Goal: Task Accomplishment & Management: Manage account settings

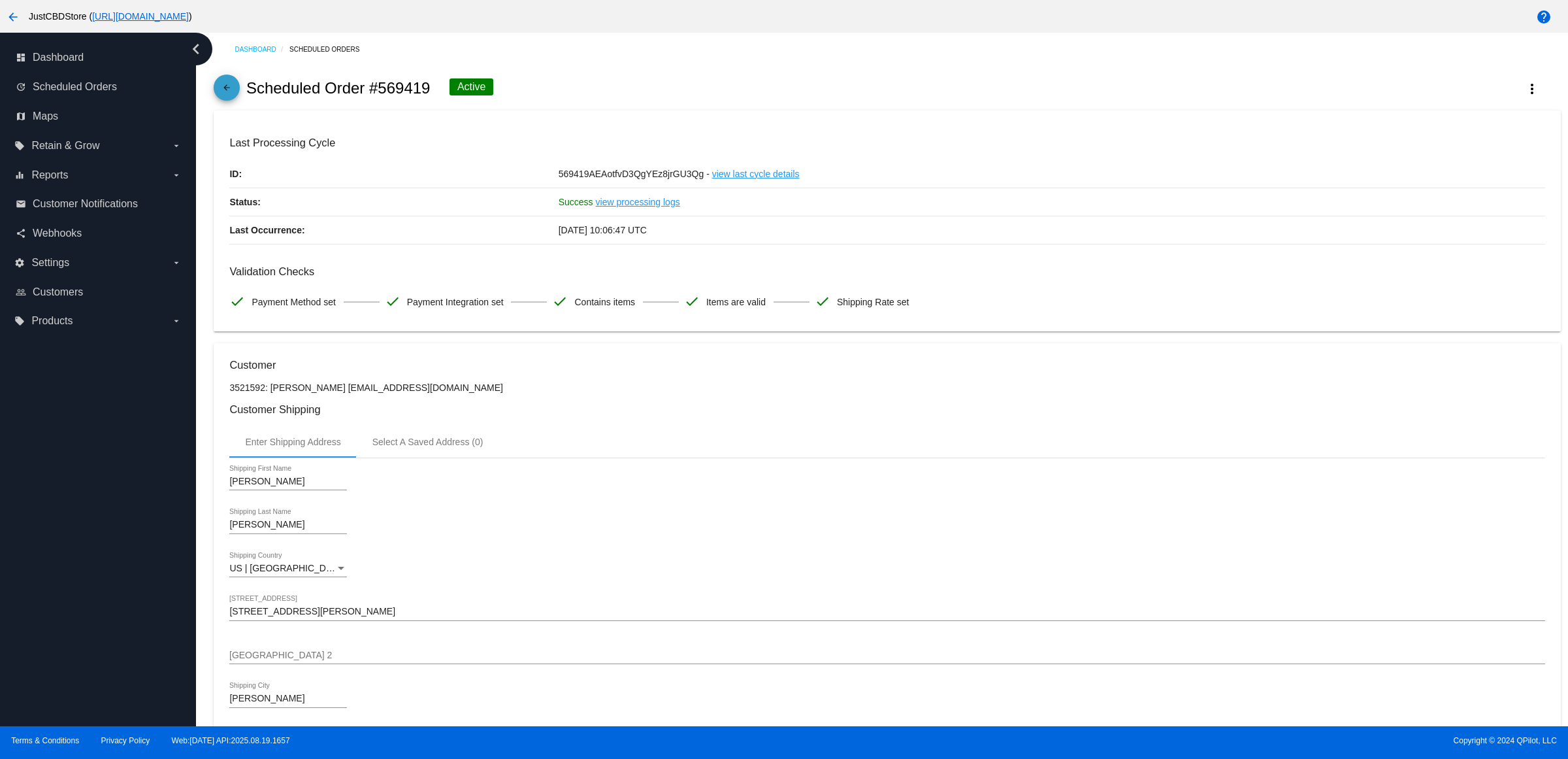
click at [234, 99] on mat-icon "arrow_back" at bounding box center [226, 90] width 16 height 16
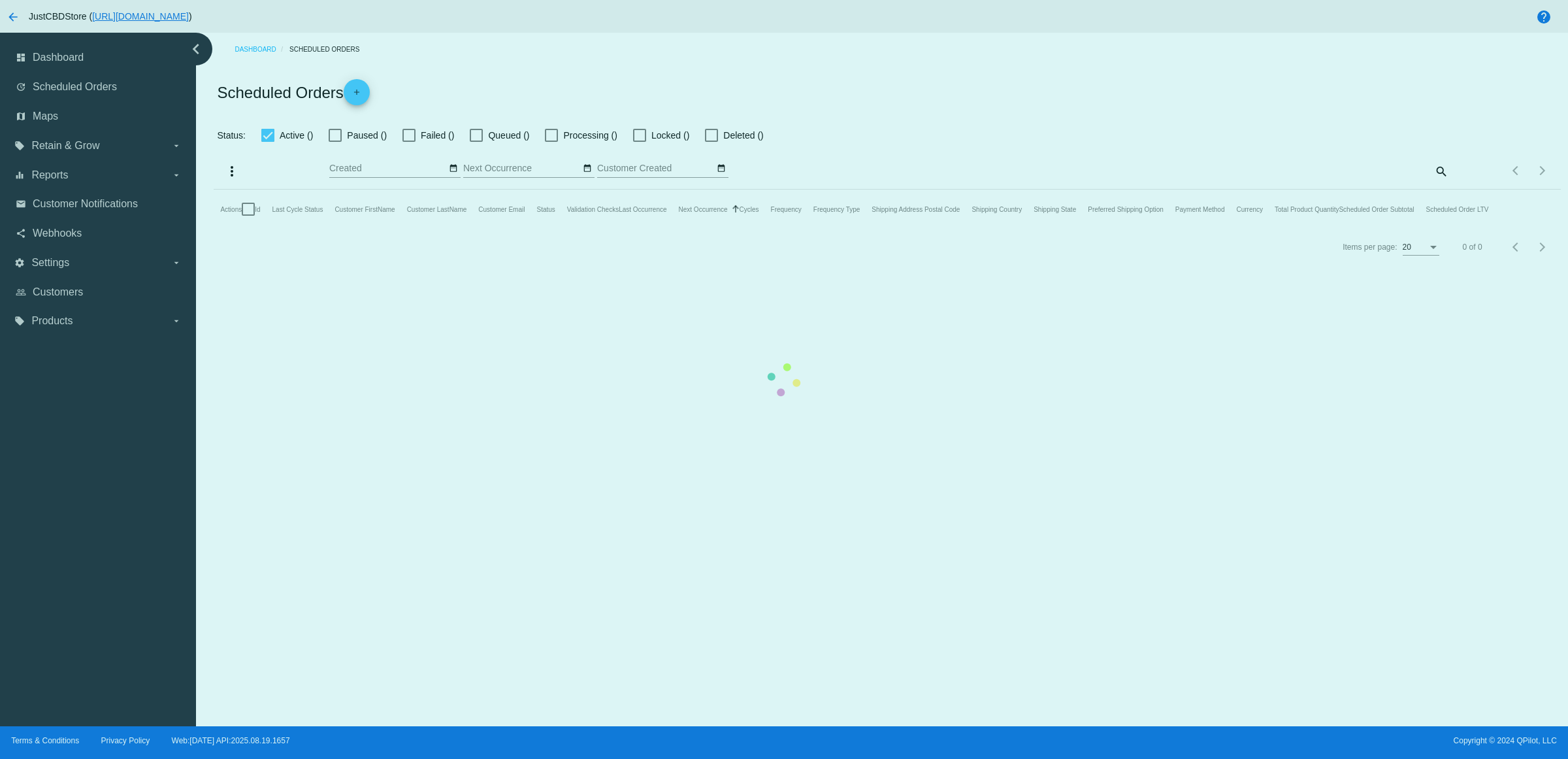
checkbox input "true"
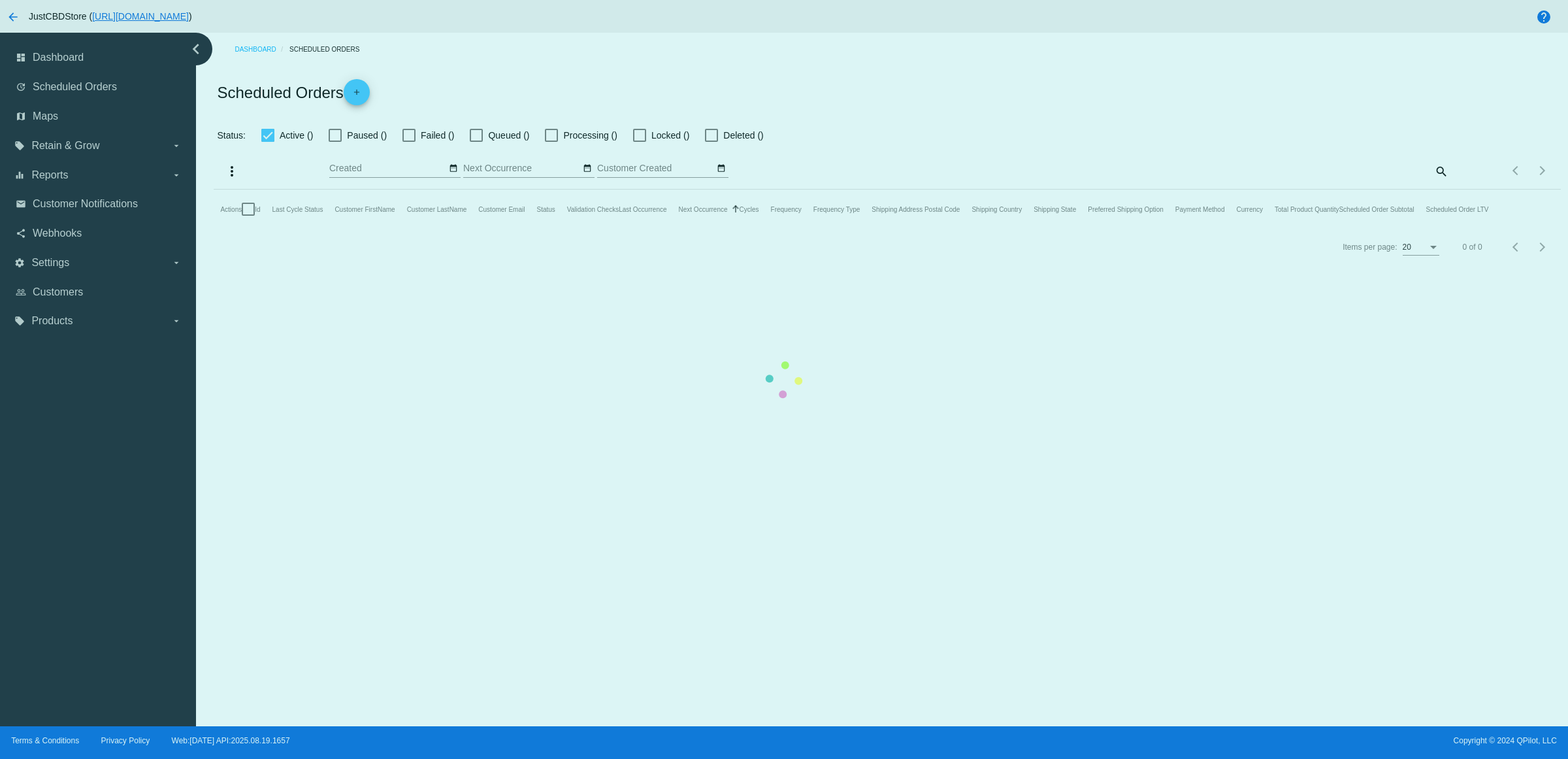
checkbox input "true"
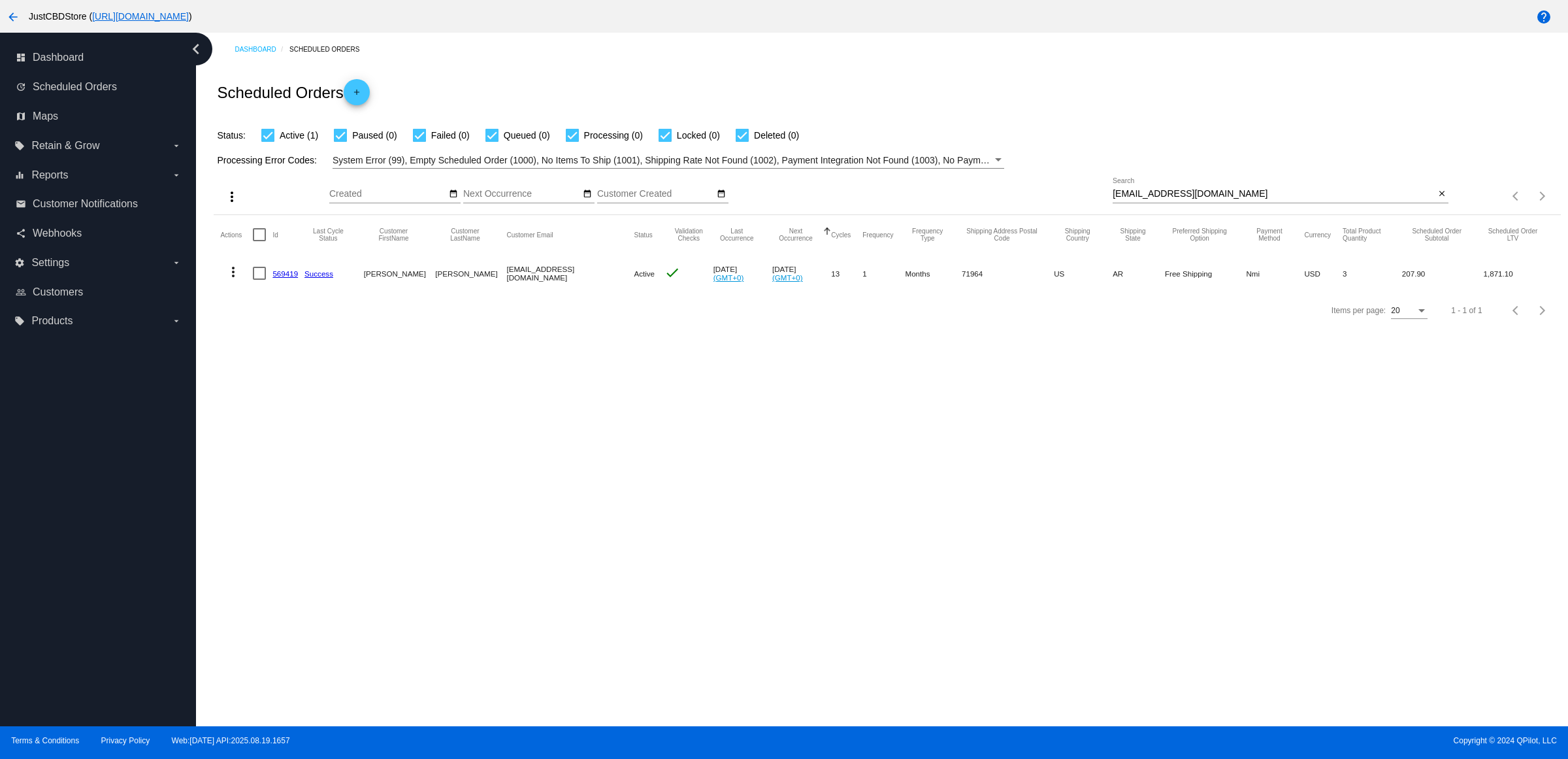
click at [1438, 199] on mat-icon "close" at bounding box center [1442, 194] width 9 height 10
click at [1438, 207] on mat-icon "search" at bounding box center [1440, 196] width 16 height 20
type input "[EMAIL_ADDRESS][DOMAIN_NAME]"
click at [298, 278] on link "786276" at bounding box center [285, 273] width 26 height 9
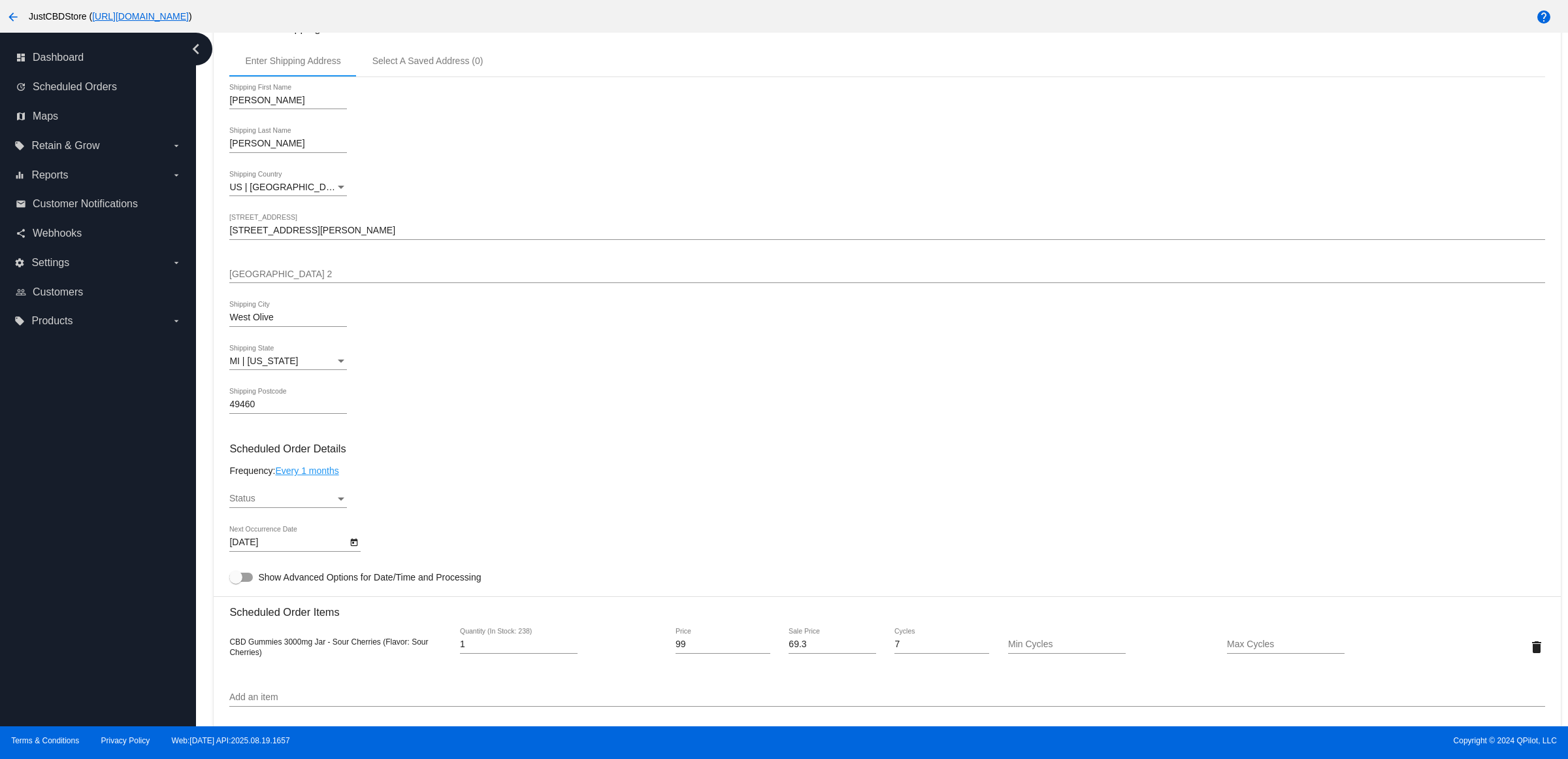
scroll to position [736, 0]
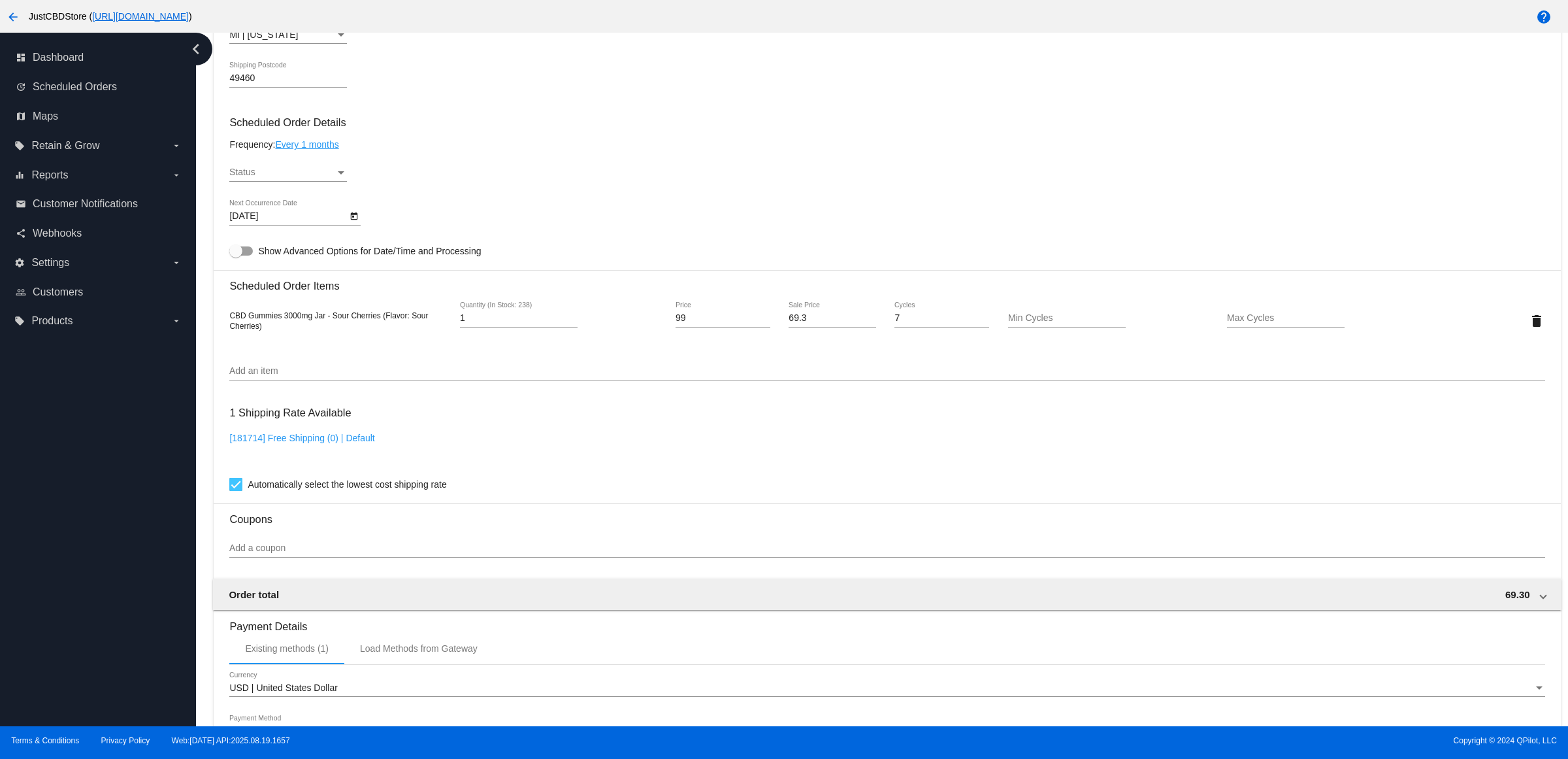
click at [331, 178] on div "Status" at bounding box center [282, 172] width 106 height 10
click at [319, 184] on span "Active" at bounding box center [293, 188] width 117 height 27
click at [511, 184] on div "Active Status" at bounding box center [887, 175] width 1315 height 37
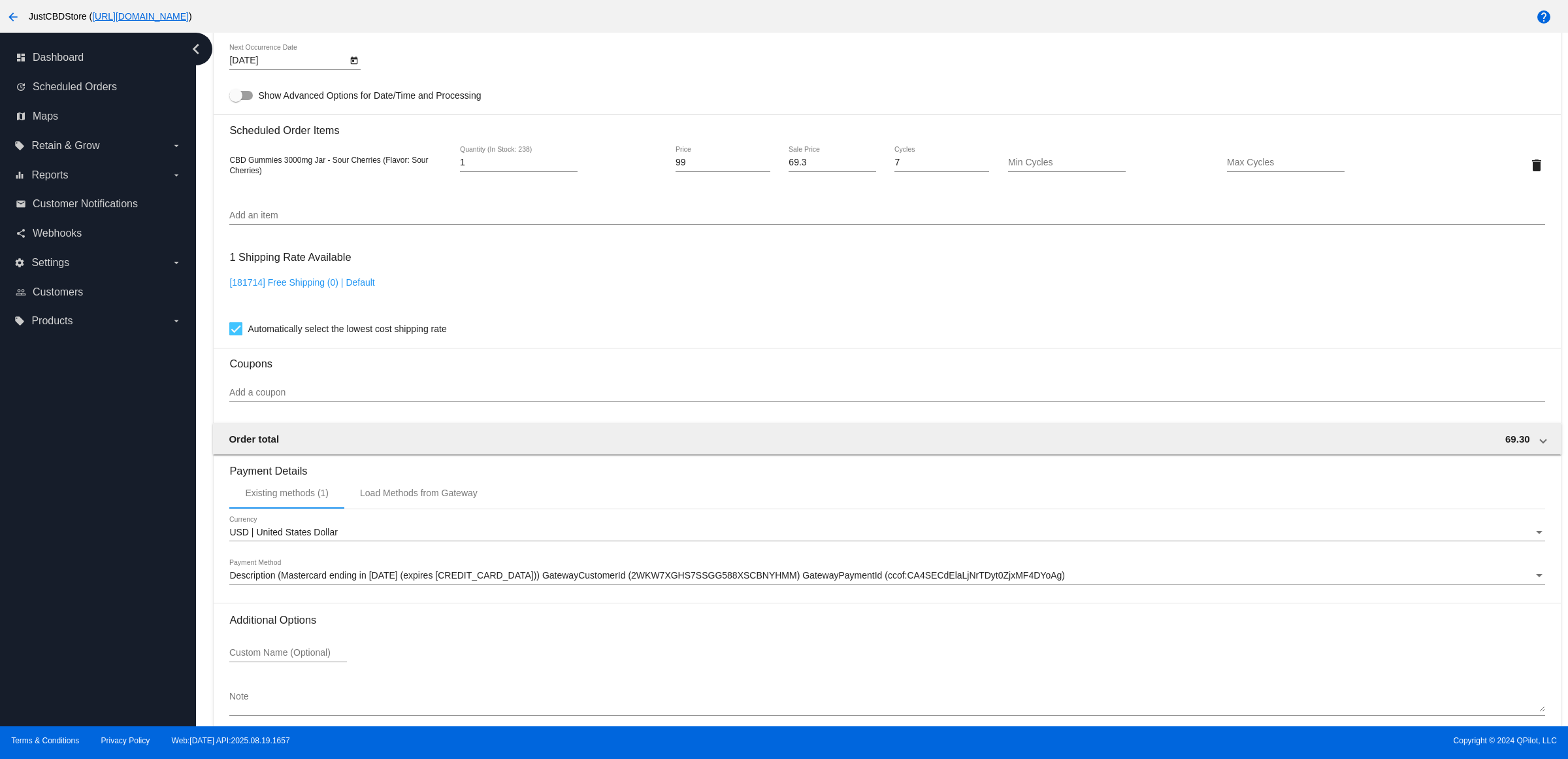
scroll to position [968, 0]
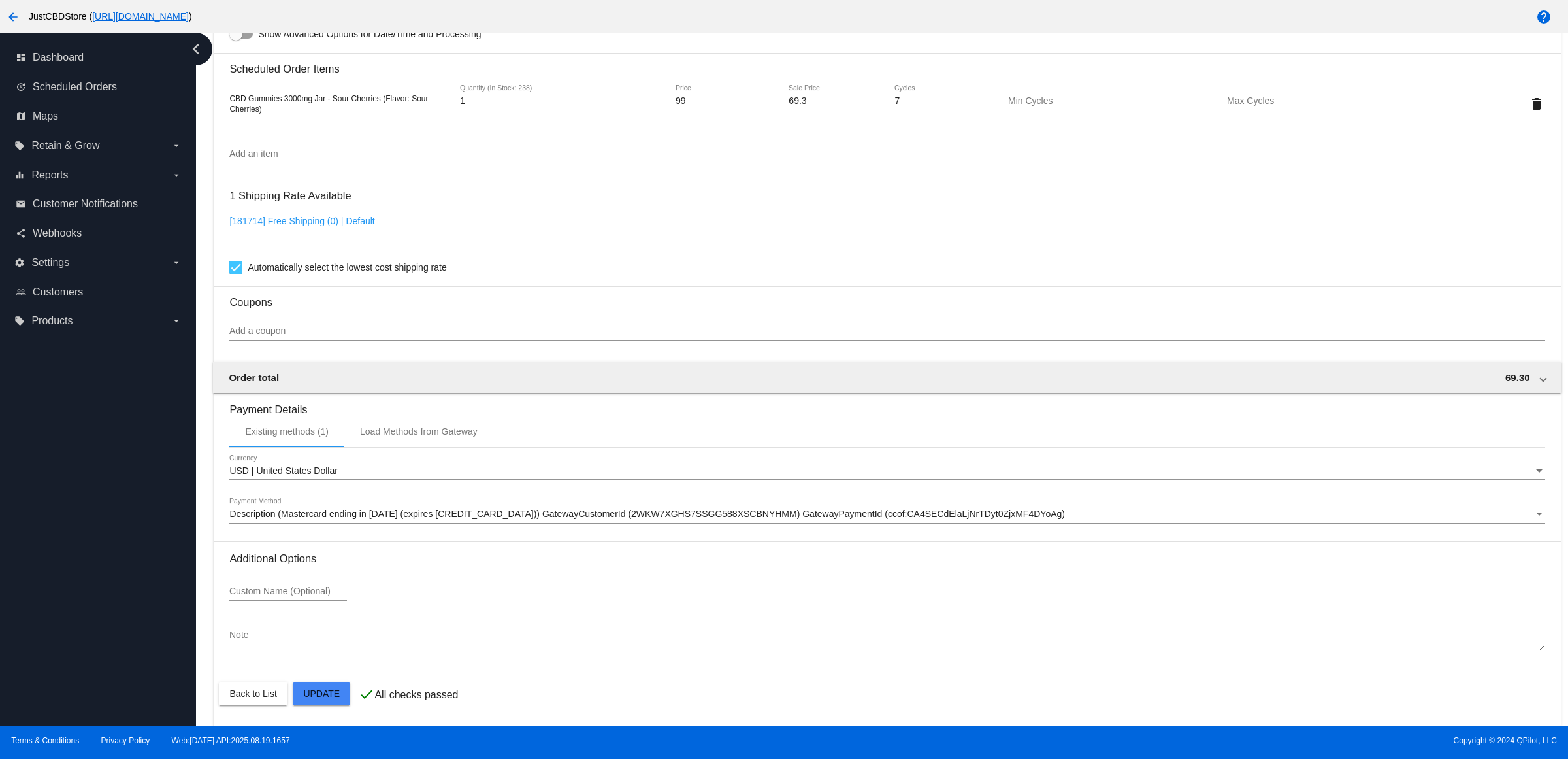
click at [462, 516] on span "Description (Mastercard ending in [DATE] (expires [CREDIT_CARD_DATA])) GatewayC…" at bounding box center [647, 514] width 836 height 10
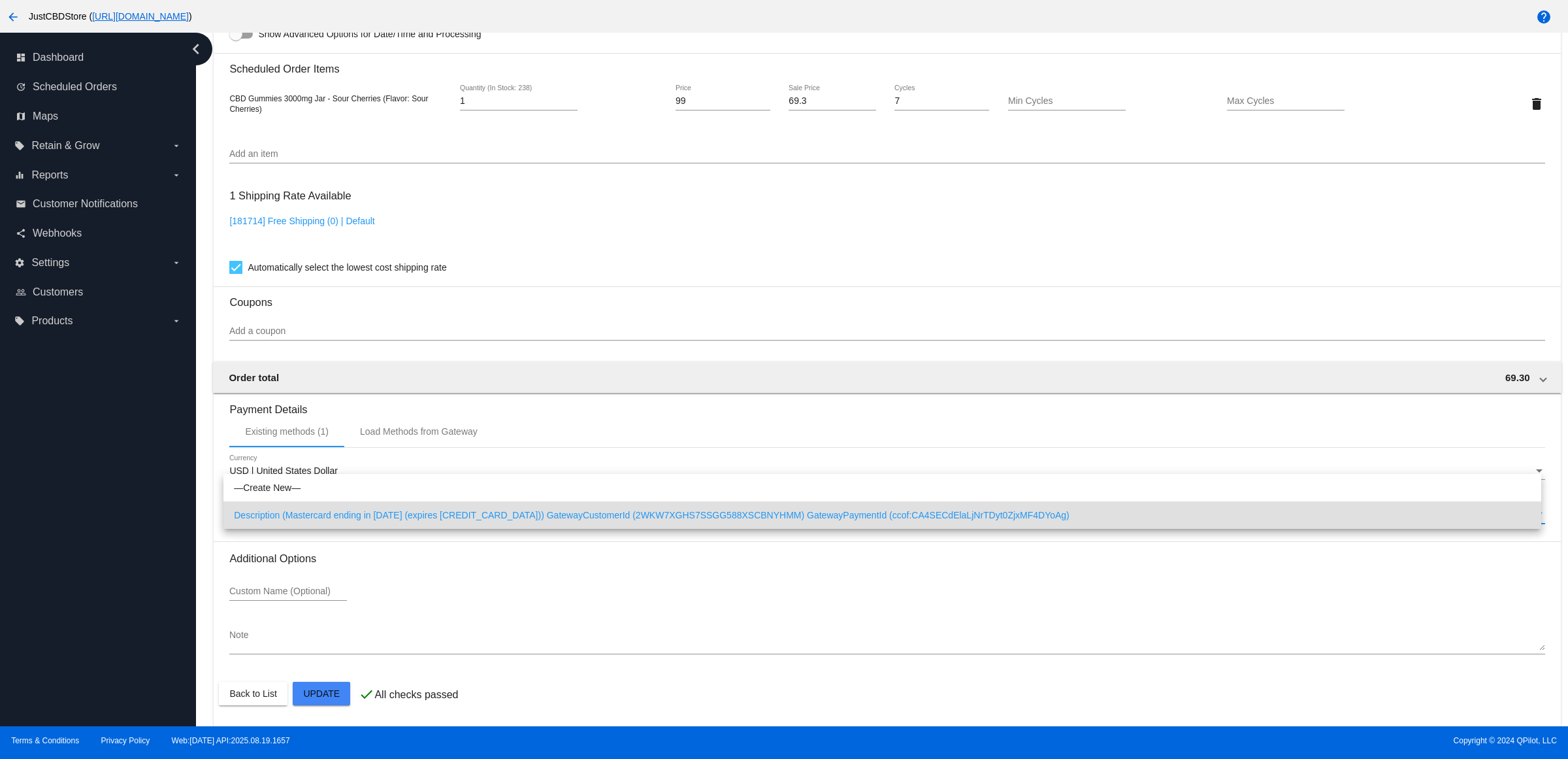
click at [462, 515] on span "Description (Mastercard ending in [DATE] (expires [CREDIT_CARD_DATA])) GatewayC…" at bounding box center [883, 515] width 1297 height 27
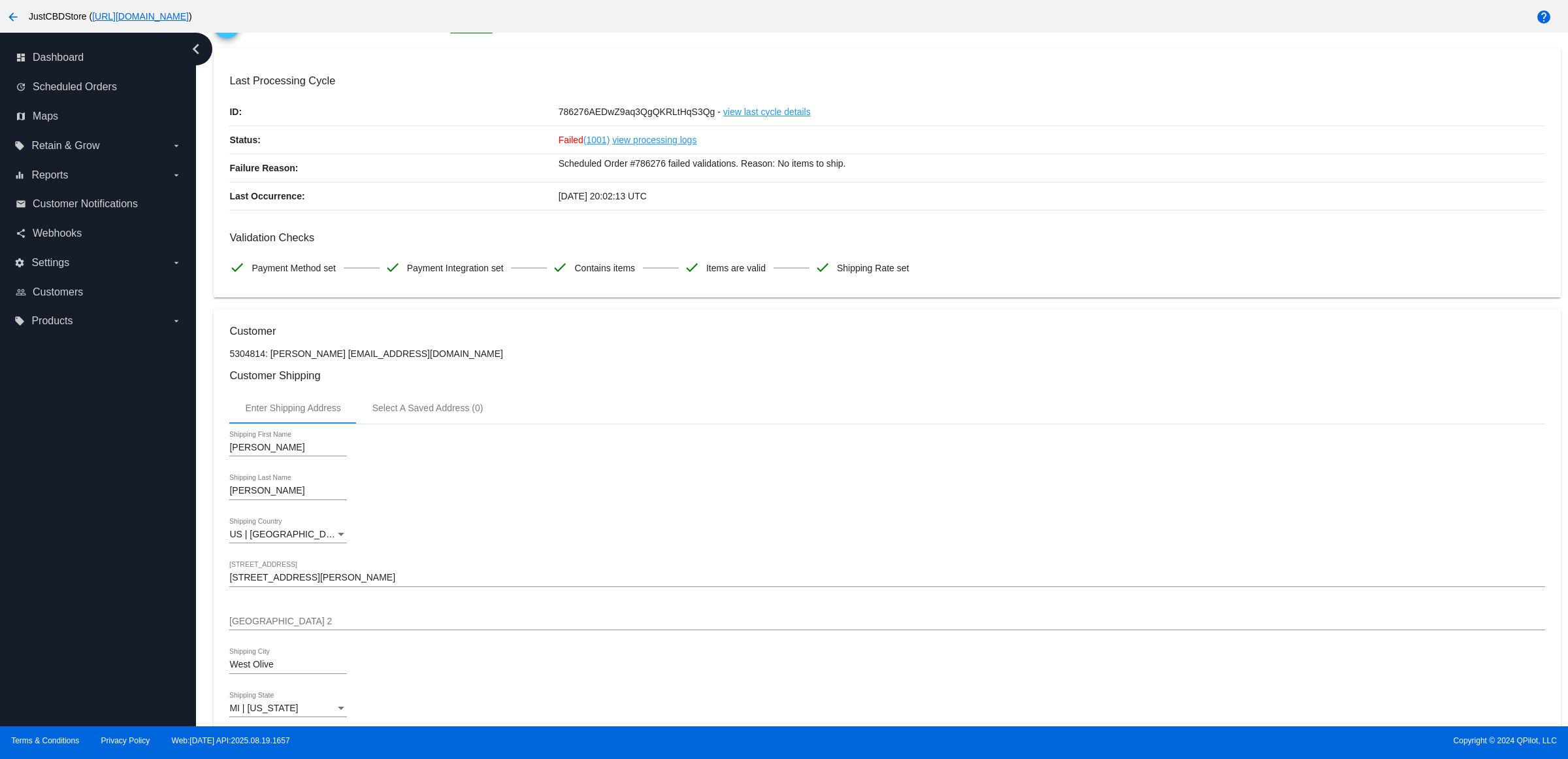
scroll to position [0, 0]
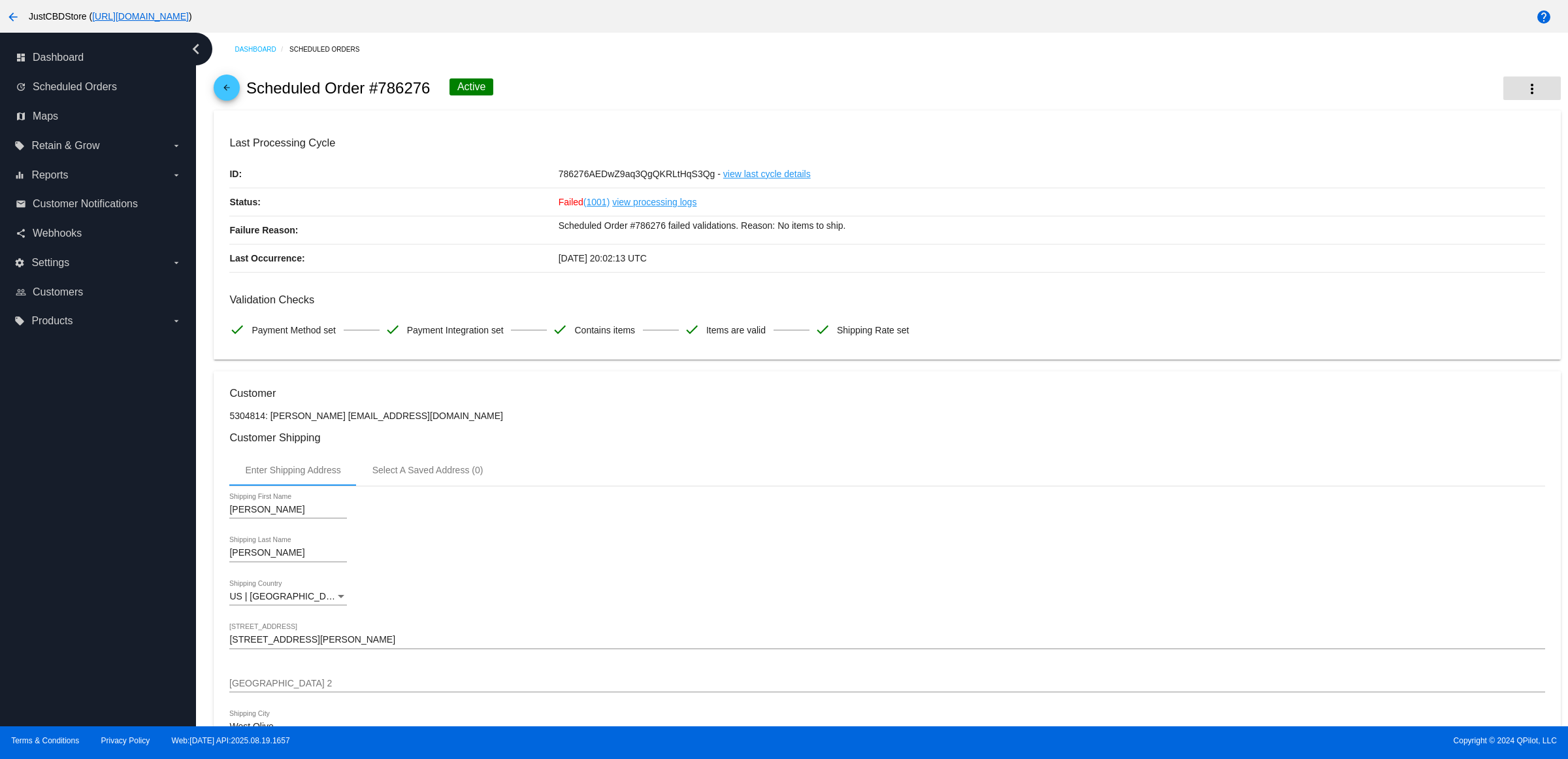
click at [1525, 93] on mat-icon "more_vert" at bounding box center [1532, 88] width 16 height 16
click at [1464, 200] on button "cached Process Now" at bounding box center [1455, 196] width 183 height 31
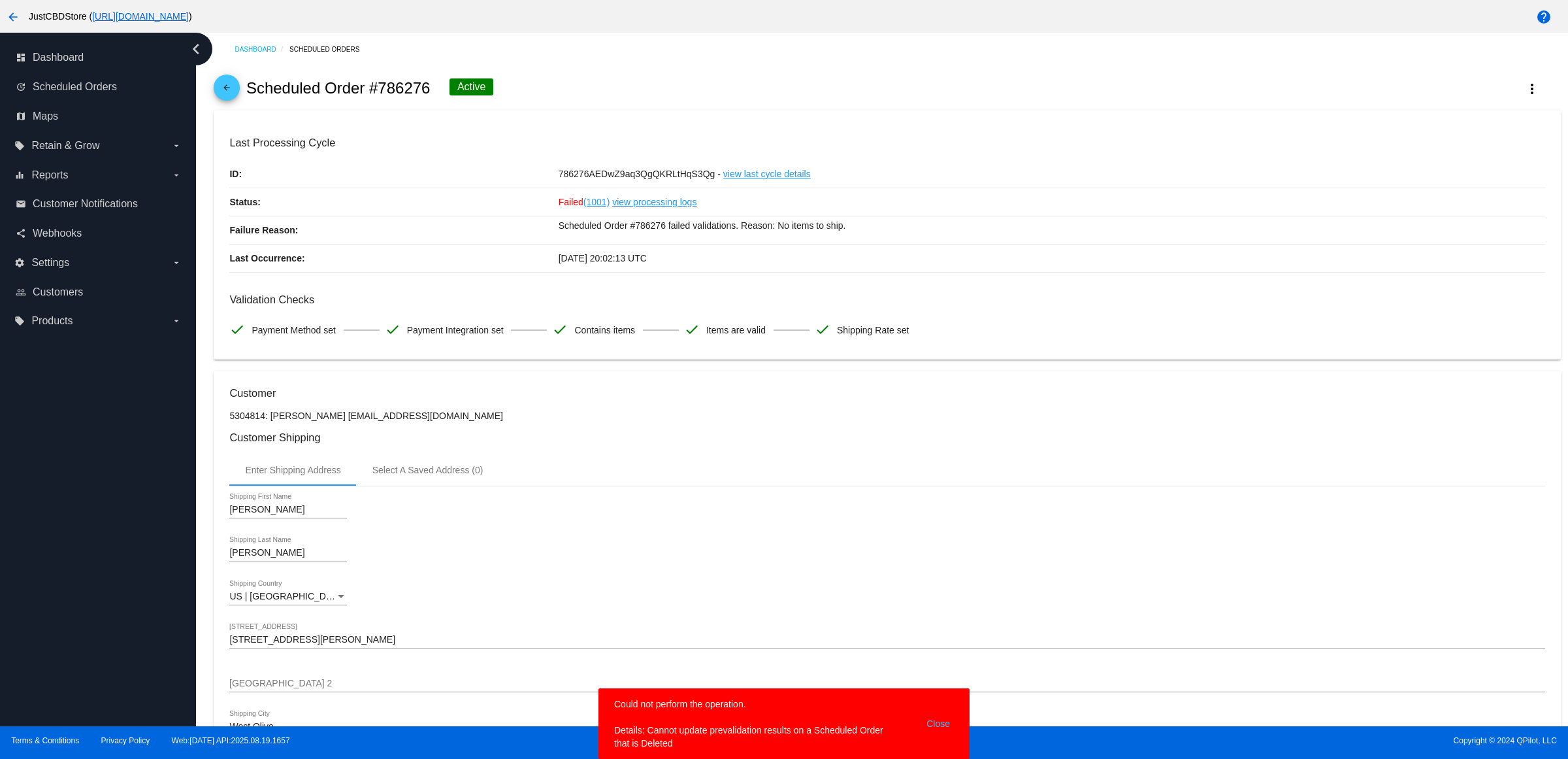
click at [936, 724] on button "Close" at bounding box center [938, 724] width 31 height 52
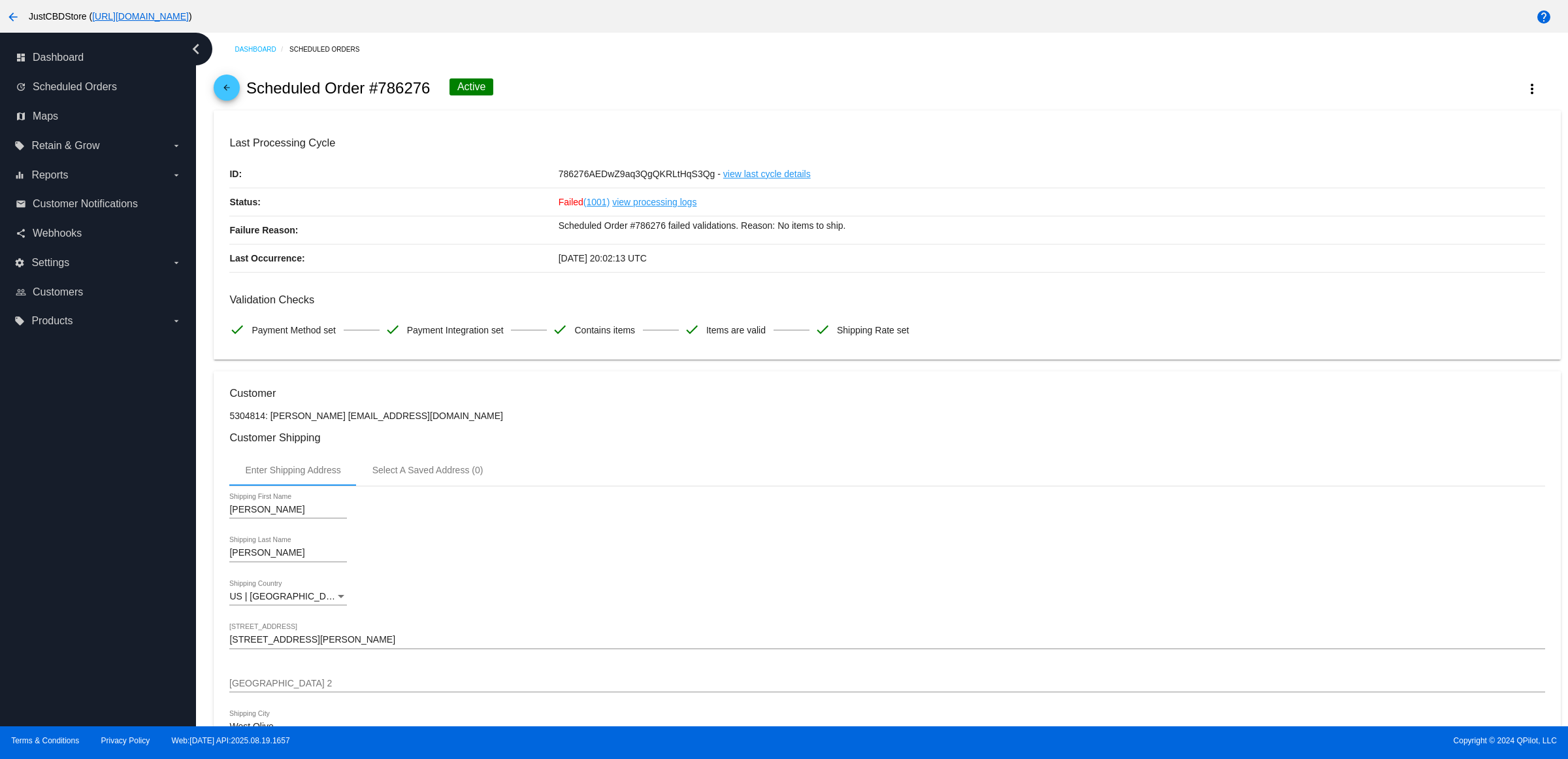
drag, startPoint x: 655, startPoint y: 491, endPoint x: 666, endPoint y: 474, distance: 20.2
click at [655, 486] on div "Enter Shipping Address Select A Saved Address (0)" at bounding box center [887, 470] width 1315 height 31
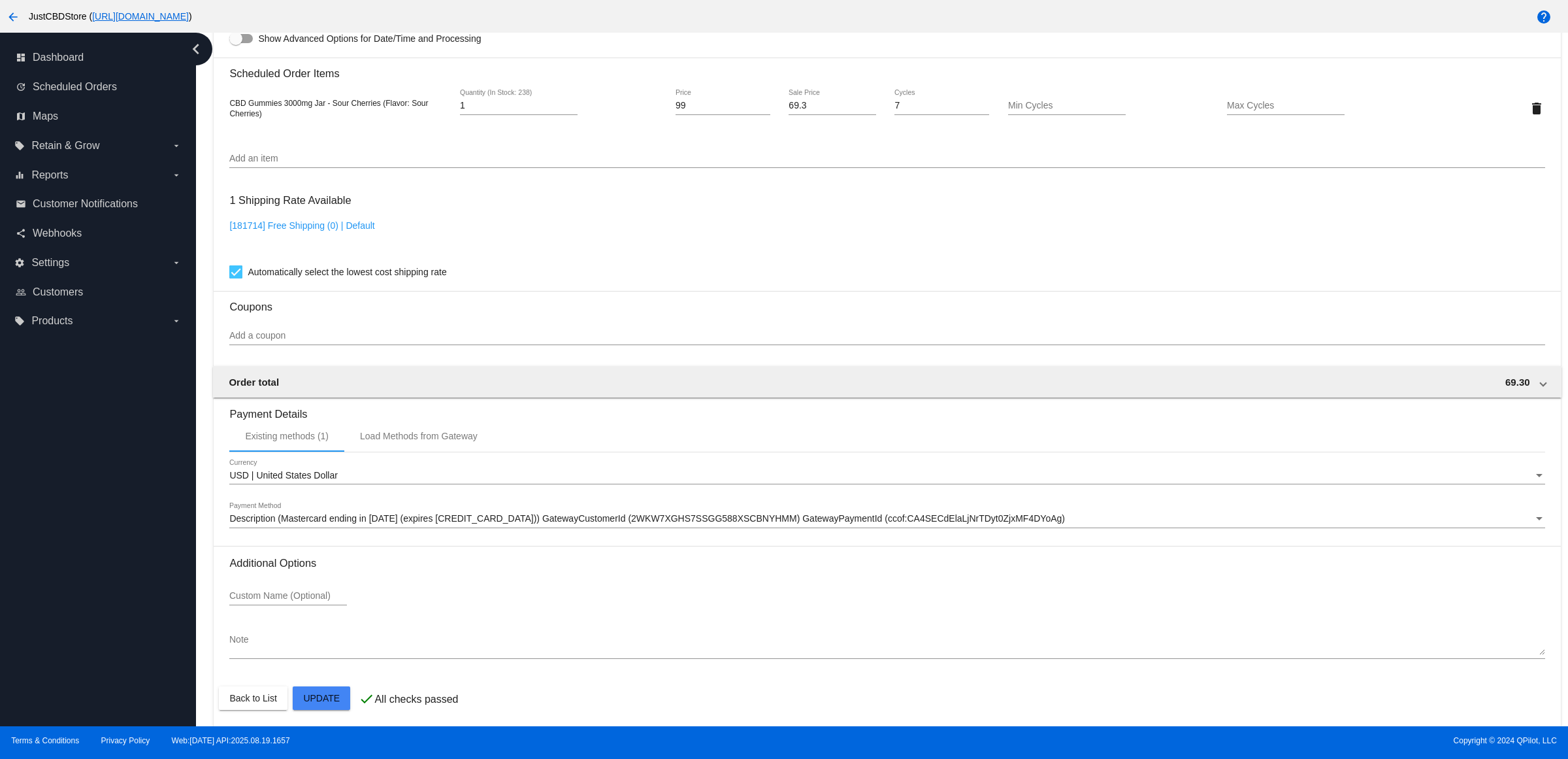
scroll to position [968, 0]
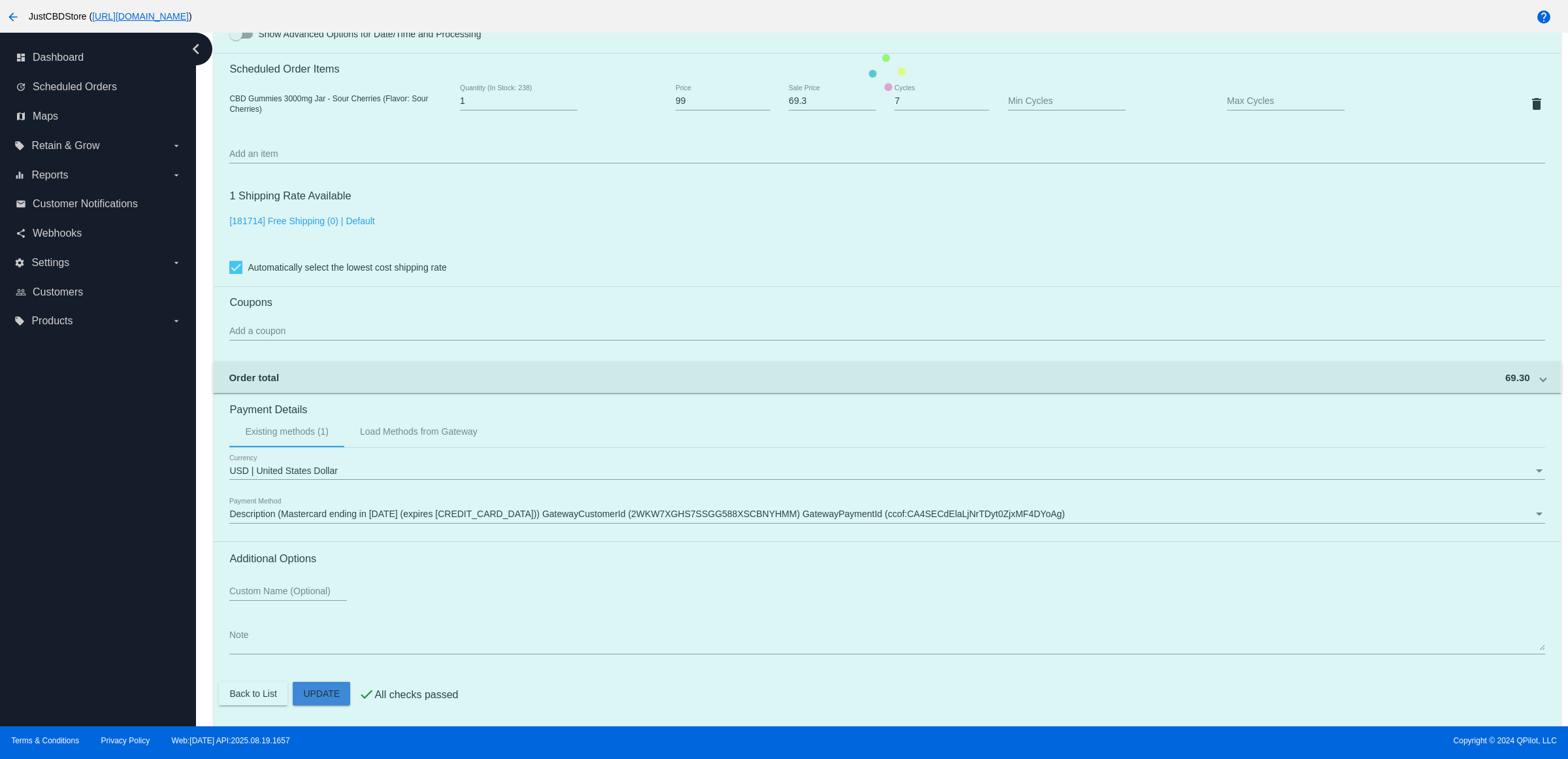
click at [327, 684] on mat-card "Customer 5304814: Dustin Carroll liftkit24@hotmail.com Customer Shipping Enter …" at bounding box center [887, 73] width 1347 height 1308
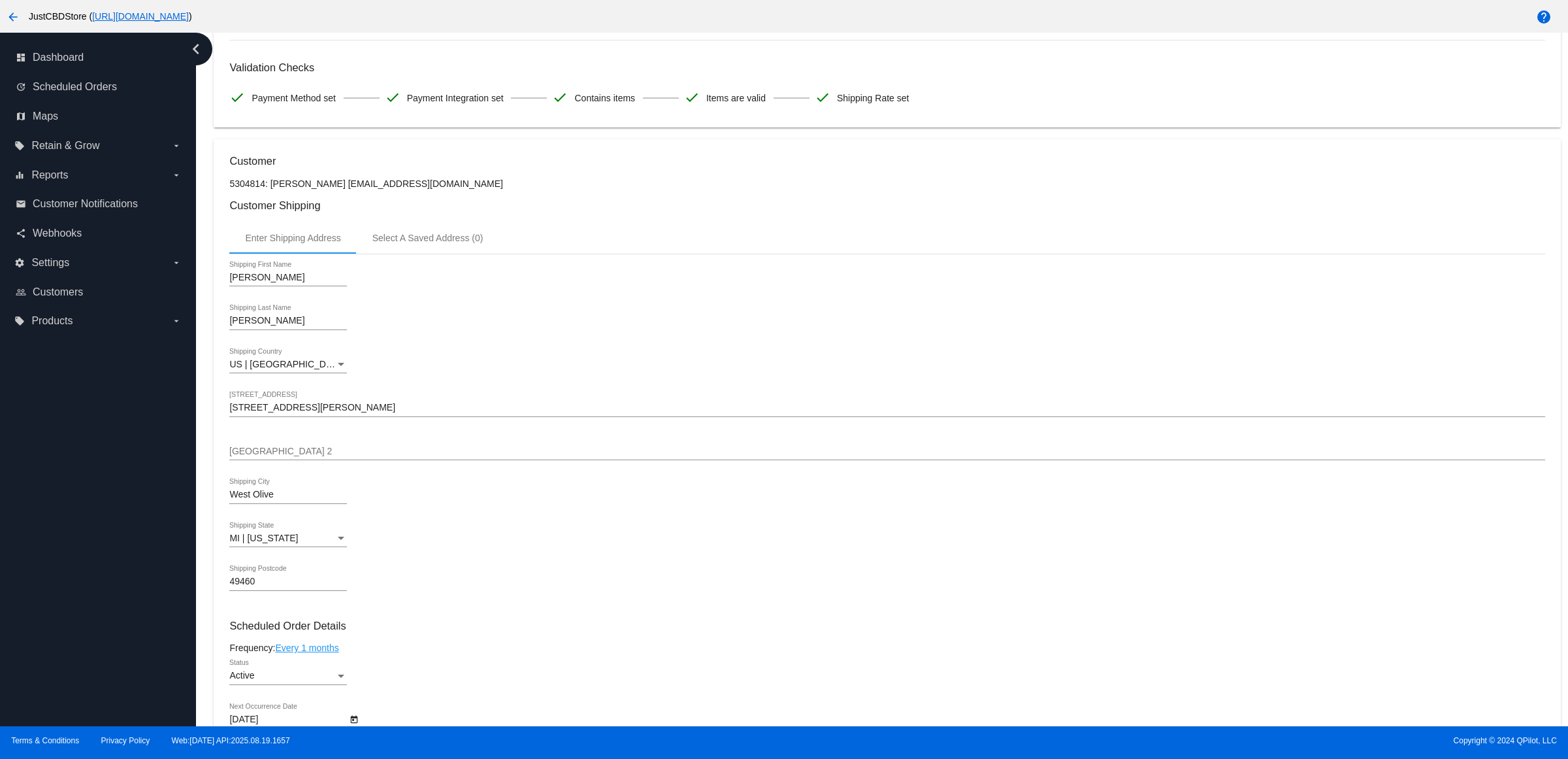
scroll to position [0, 0]
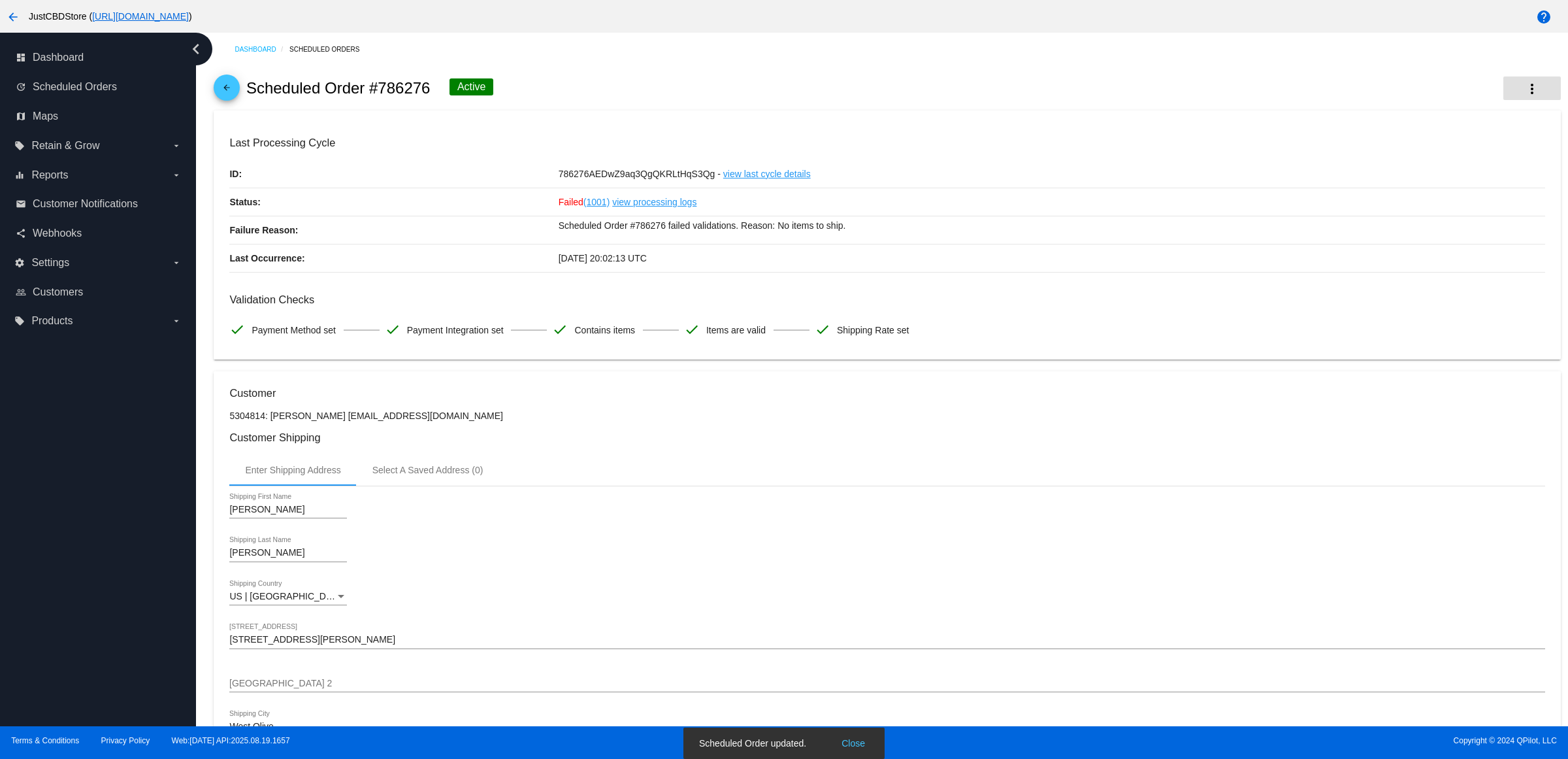
click at [1525, 96] on mat-icon "more_vert" at bounding box center [1532, 88] width 16 height 16
click at [1458, 195] on button "cached Process Now" at bounding box center [1455, 196] width 183 height 31
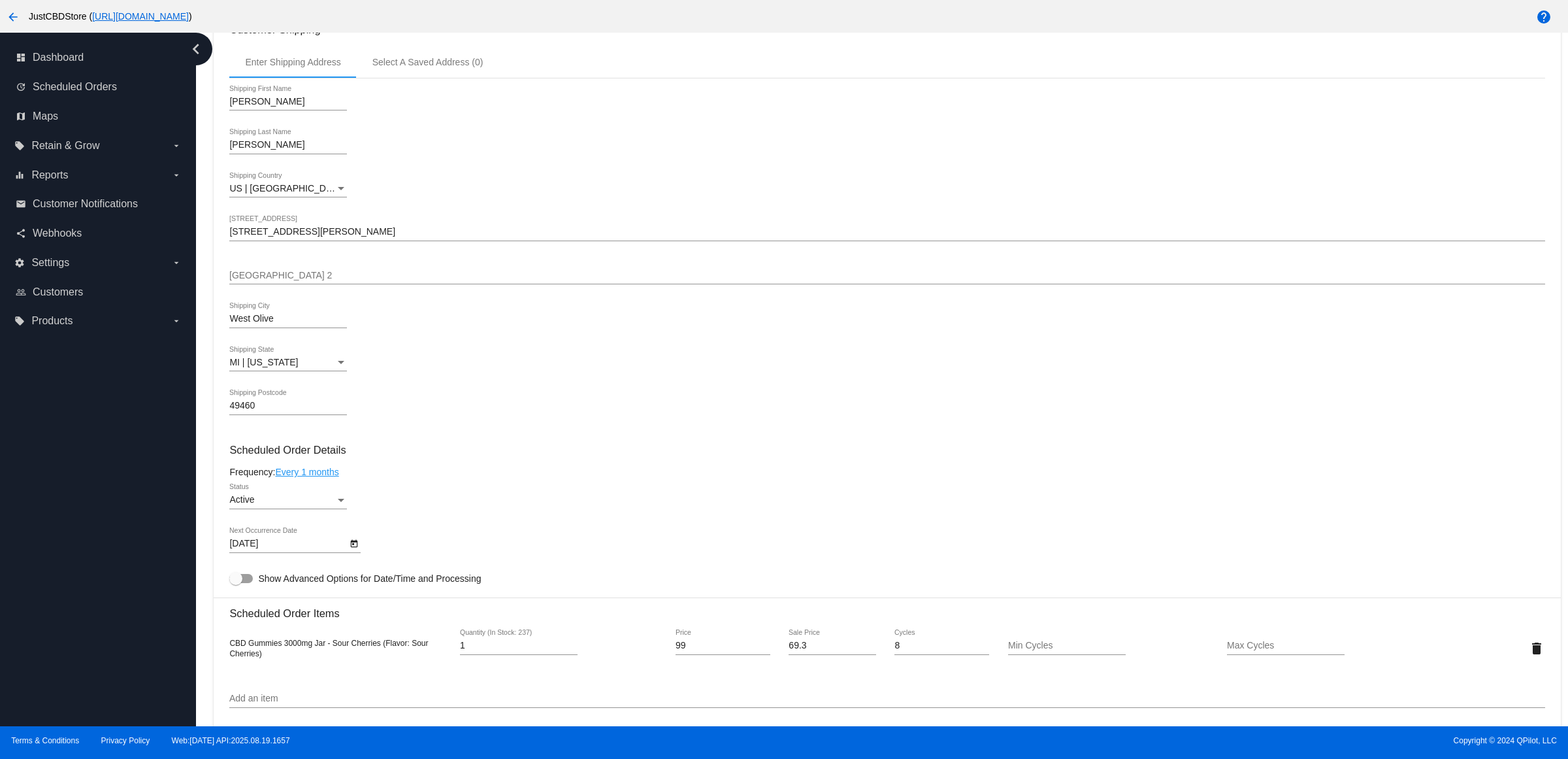
scroll to position [408, 0]
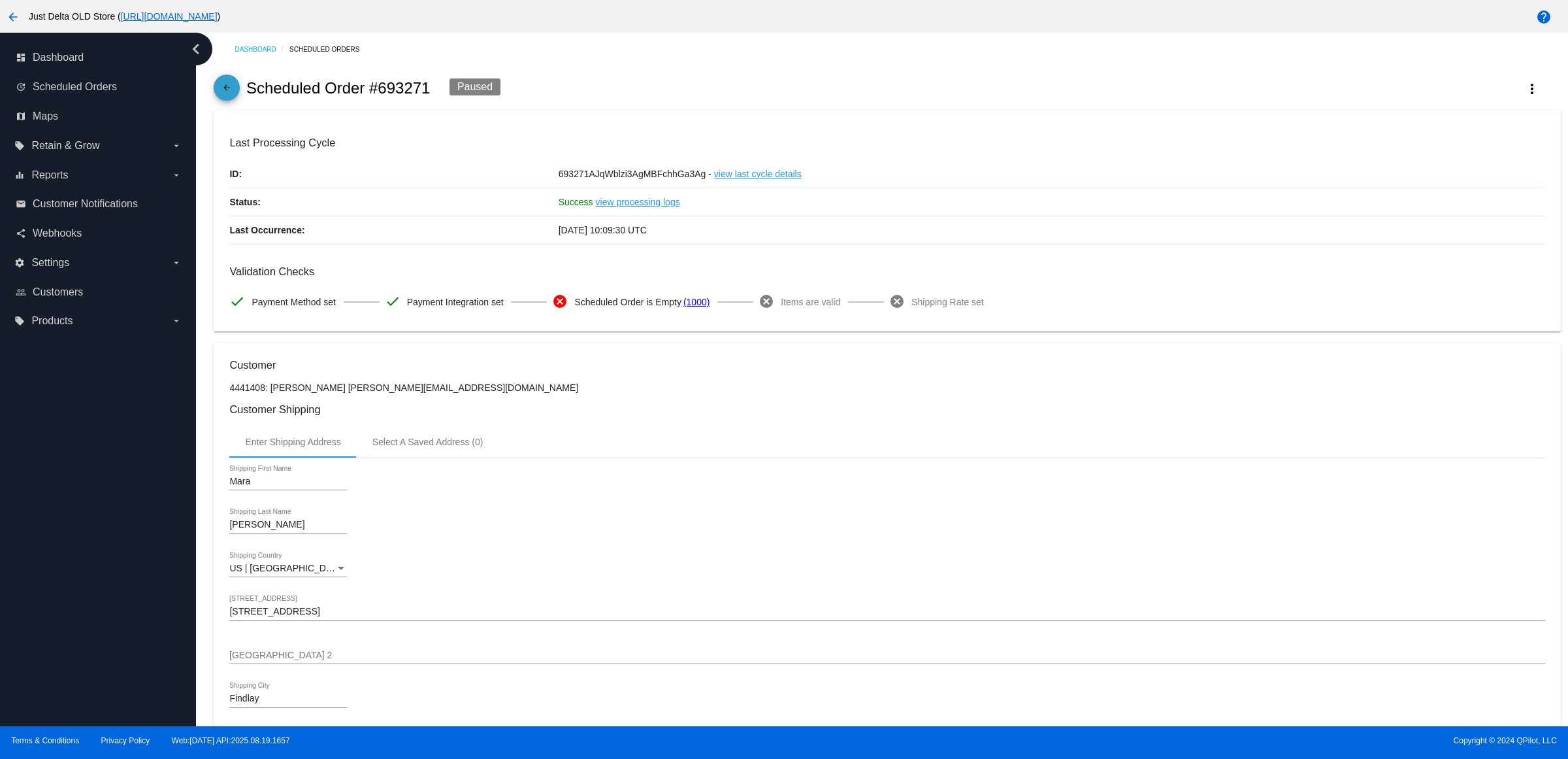
click at [234, 98] on mat-icon "arrow_back" at bounding box center [226, 90] width 16 height 16
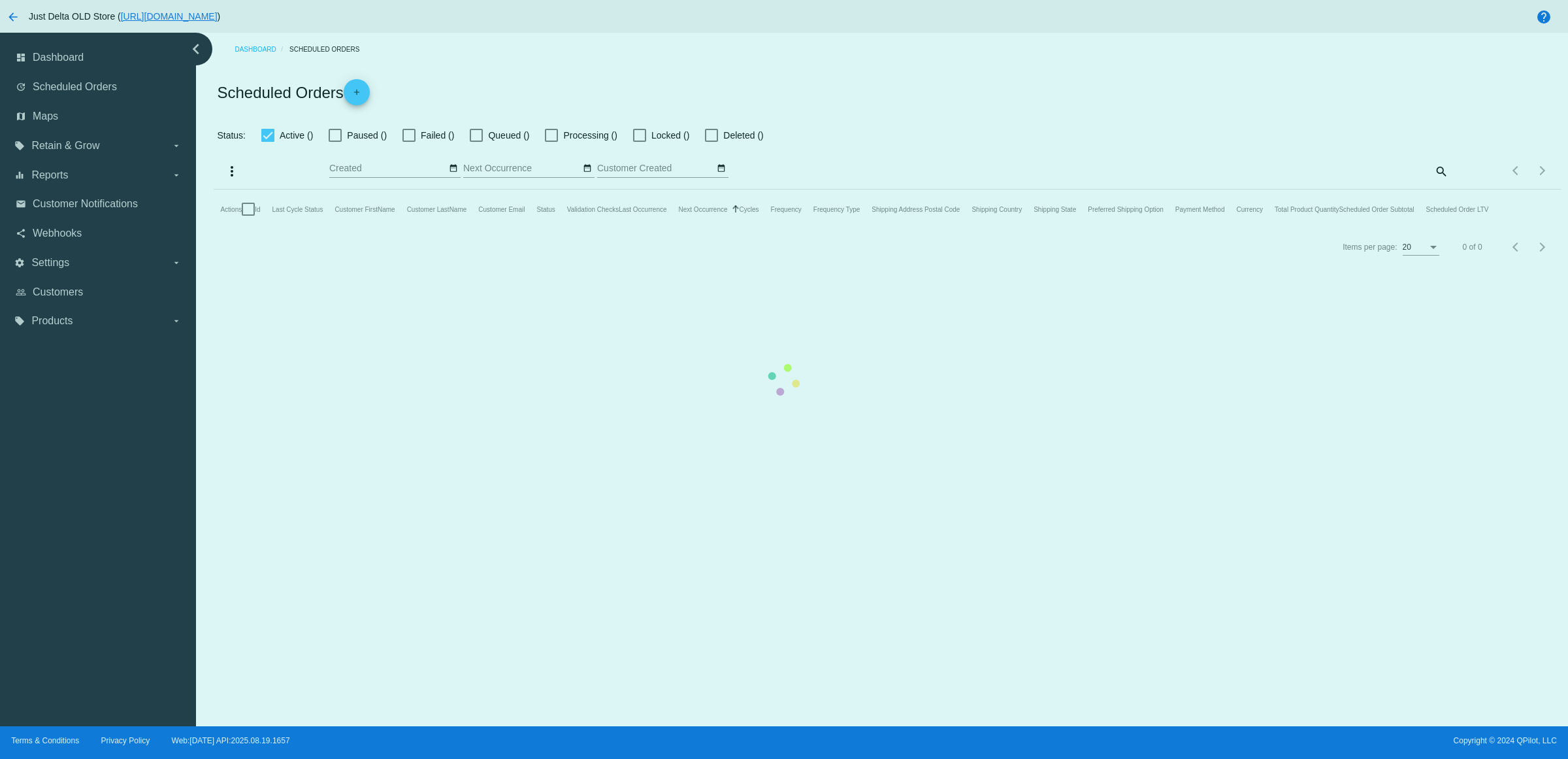
checkbox input "true"
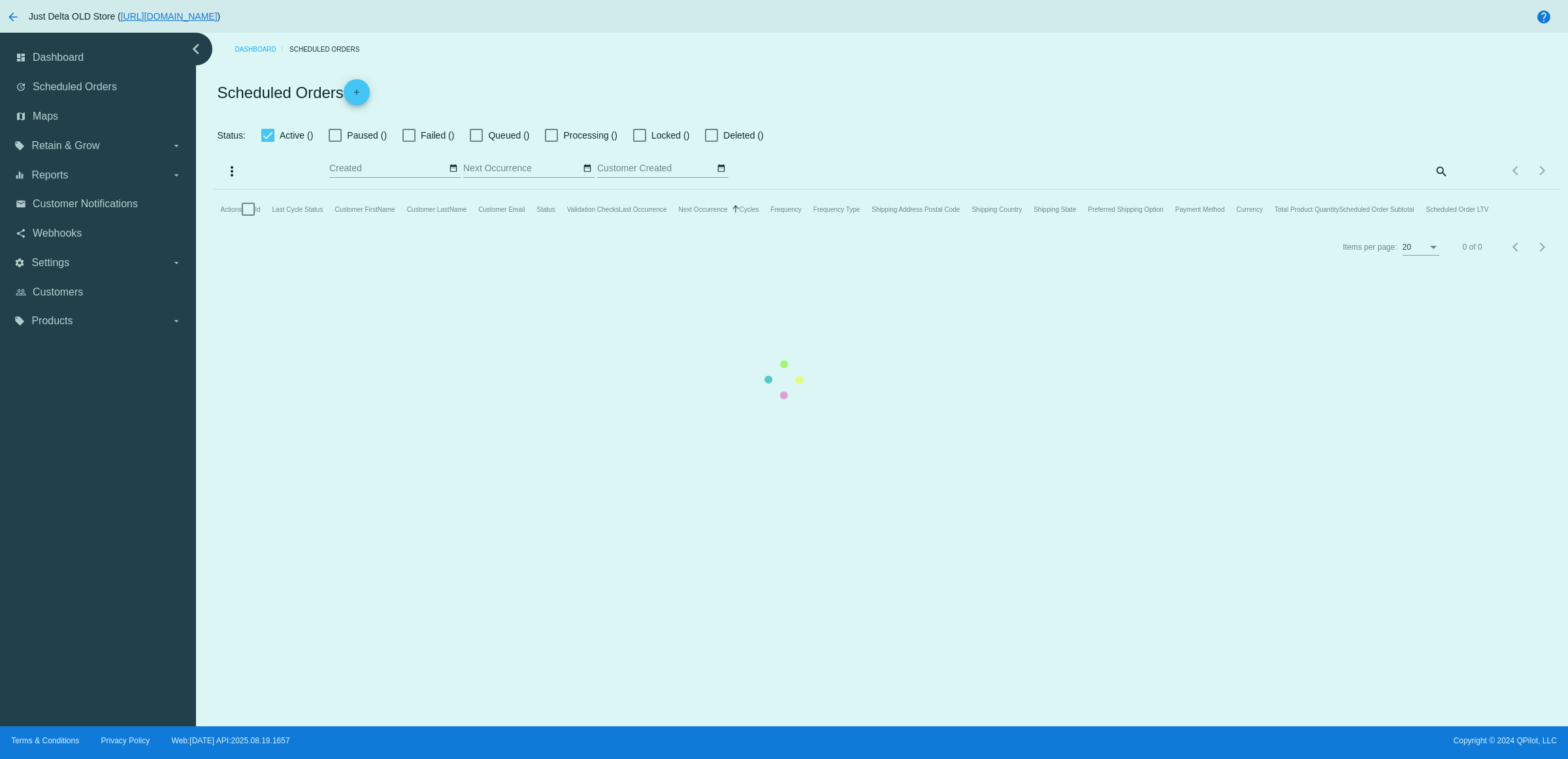
checkbox input "true"
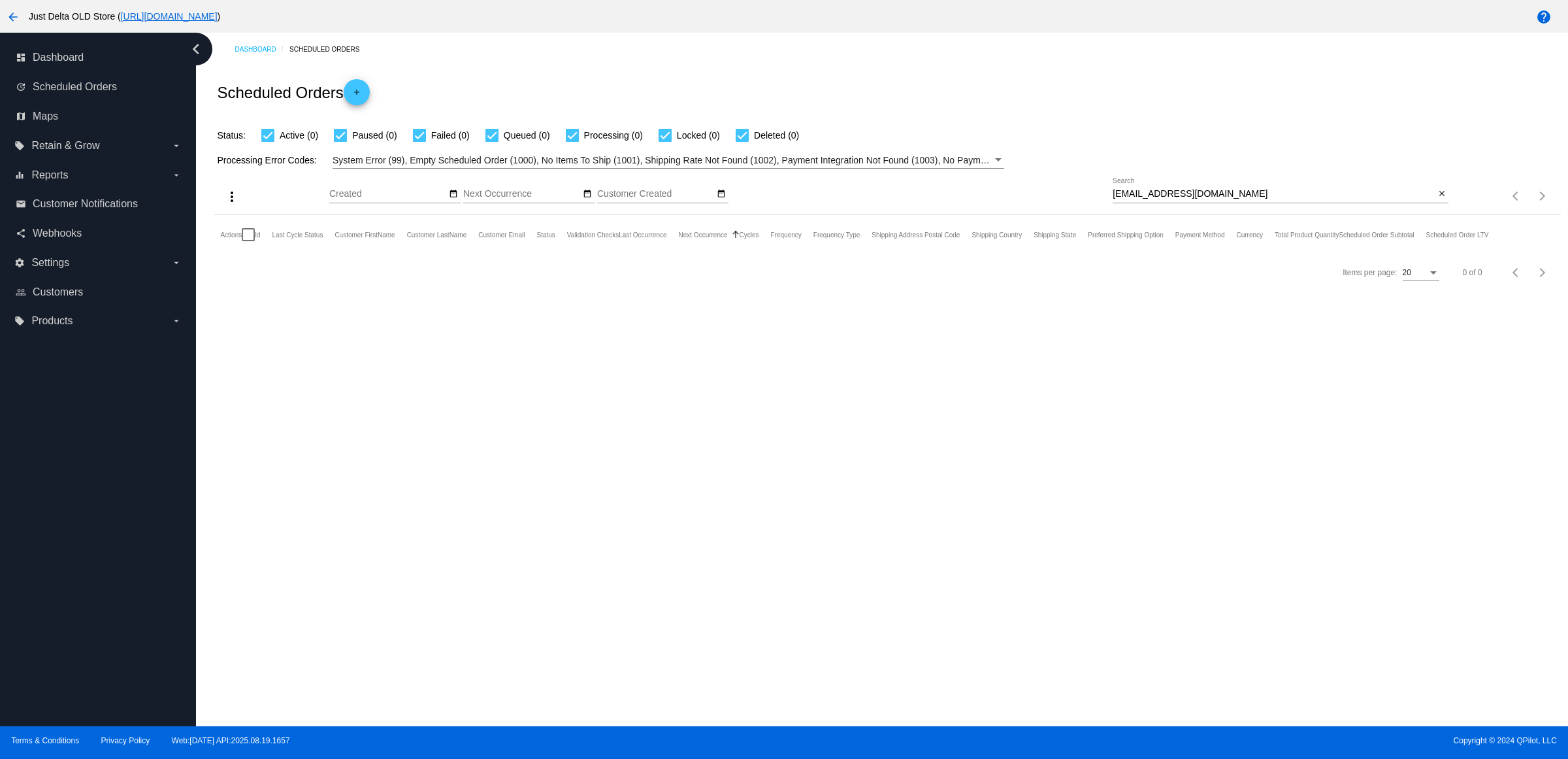
click at [1295, 199] on input "liftkit24@hotmail.com" at bounding box center [1274, 194] width 322 height 10
drag, startPoint x: 1294, startPoint y: 214, endPoint x: 1053, endPoint y: 201, distance: 241.4
click at [994, 201] on div "more_vert Aug Jan Feb Mar Apr 1" at bounding box center [887, 192] width 1347 height 46
paste input "joshsmit606@g"
type input "joshsmit606@gmail.com"
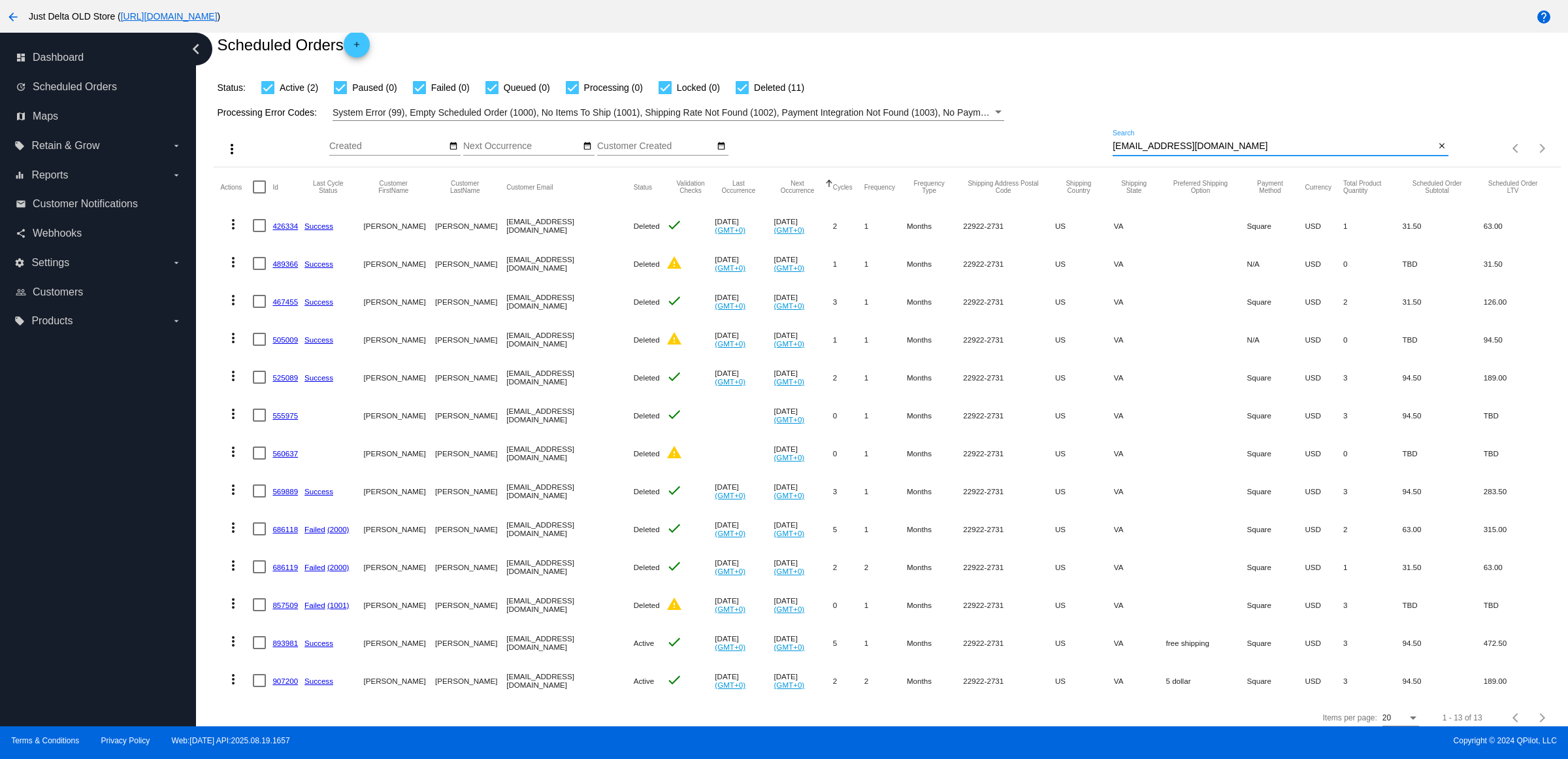
scroll to position [95, 0]
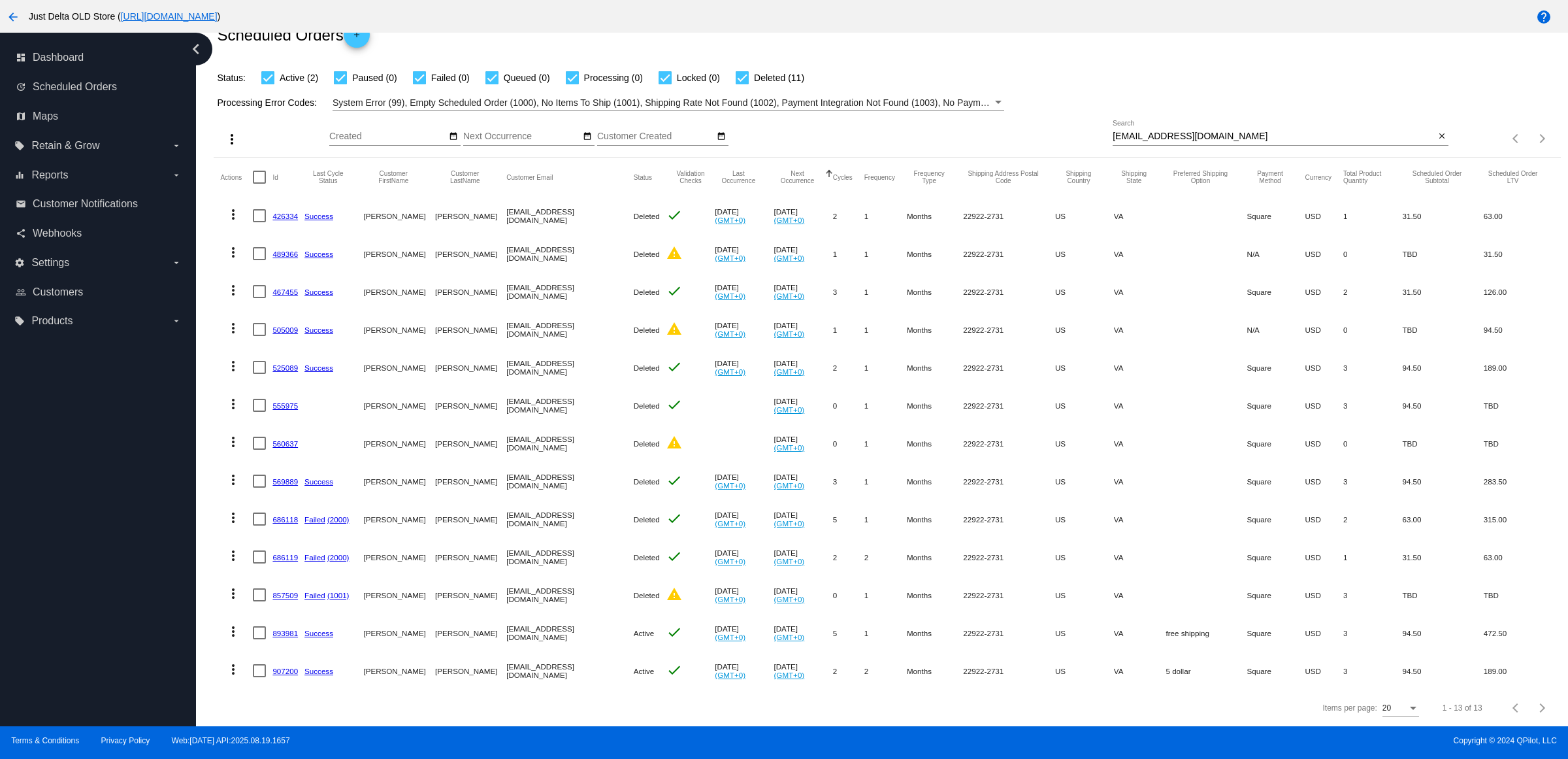
click at [294, 667] on link "907200" at bounding box center [285, 671] width 26 height 9
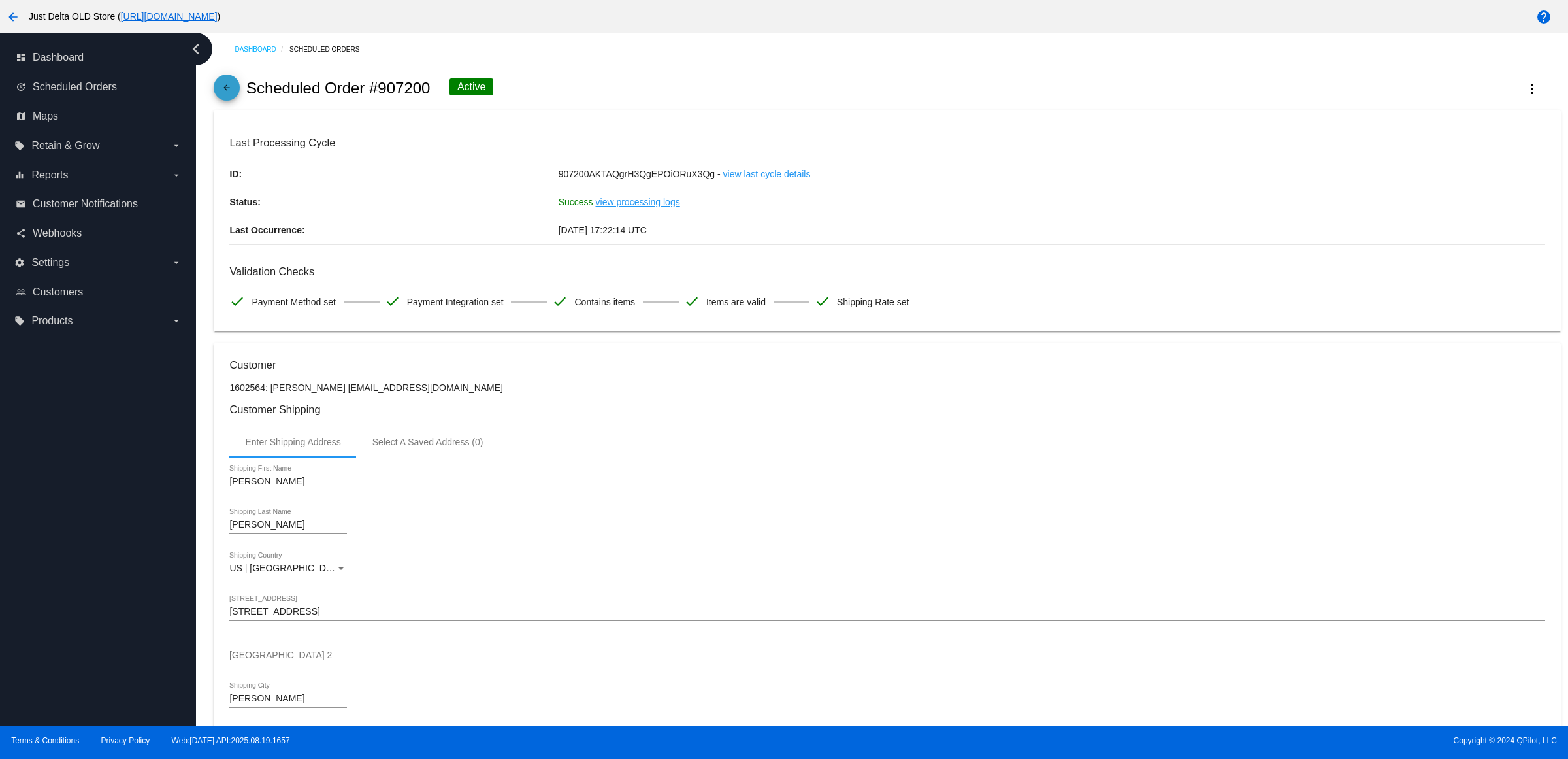
click at [230, 96] on mat-icon "arrow_back" at bounding box center [226, 90] width 16 height 16
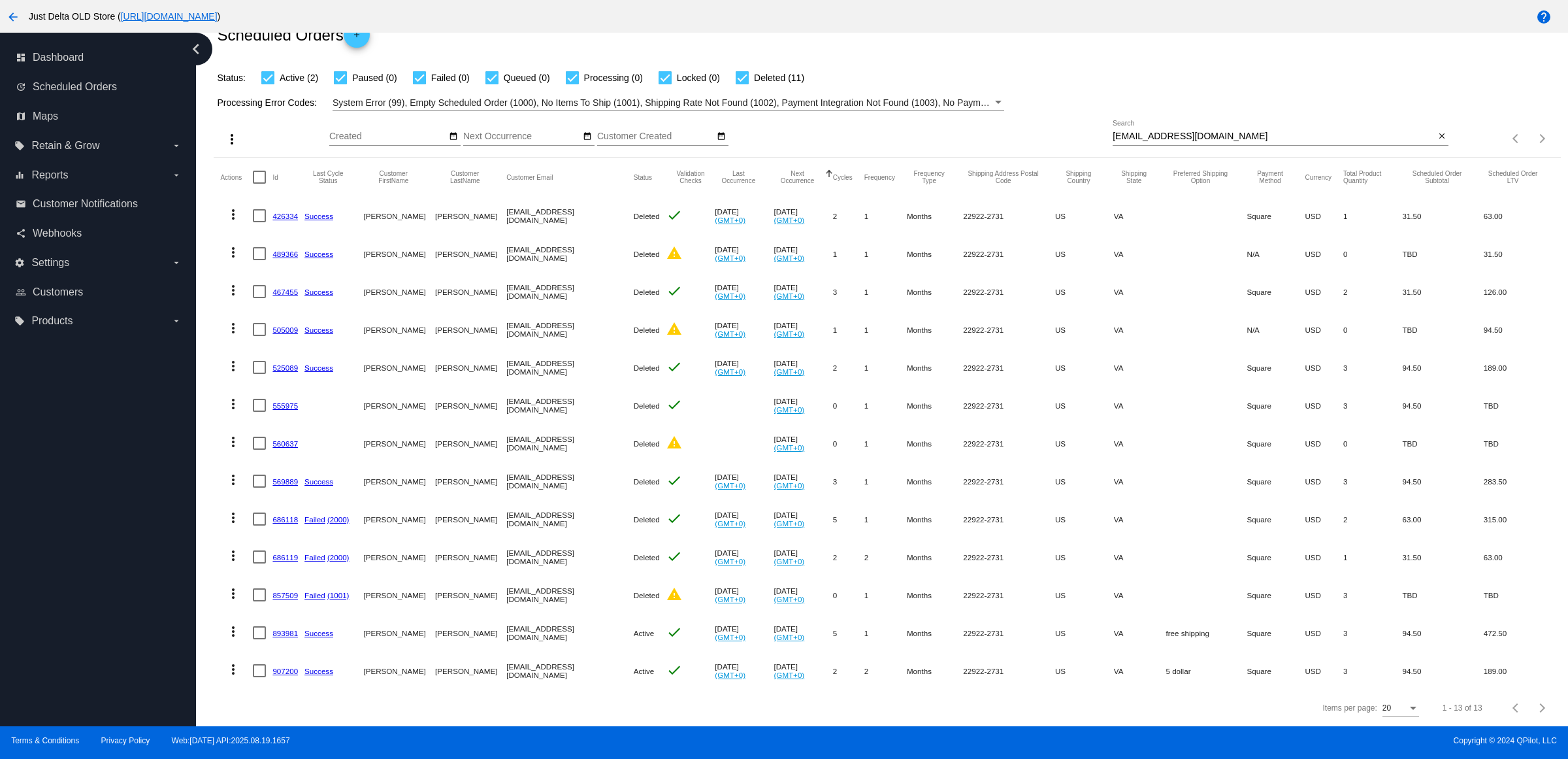
scroll to position [95, 0]
click at [295, 629] on link "893981" at bounding box center [285, 633] width 26 height 9
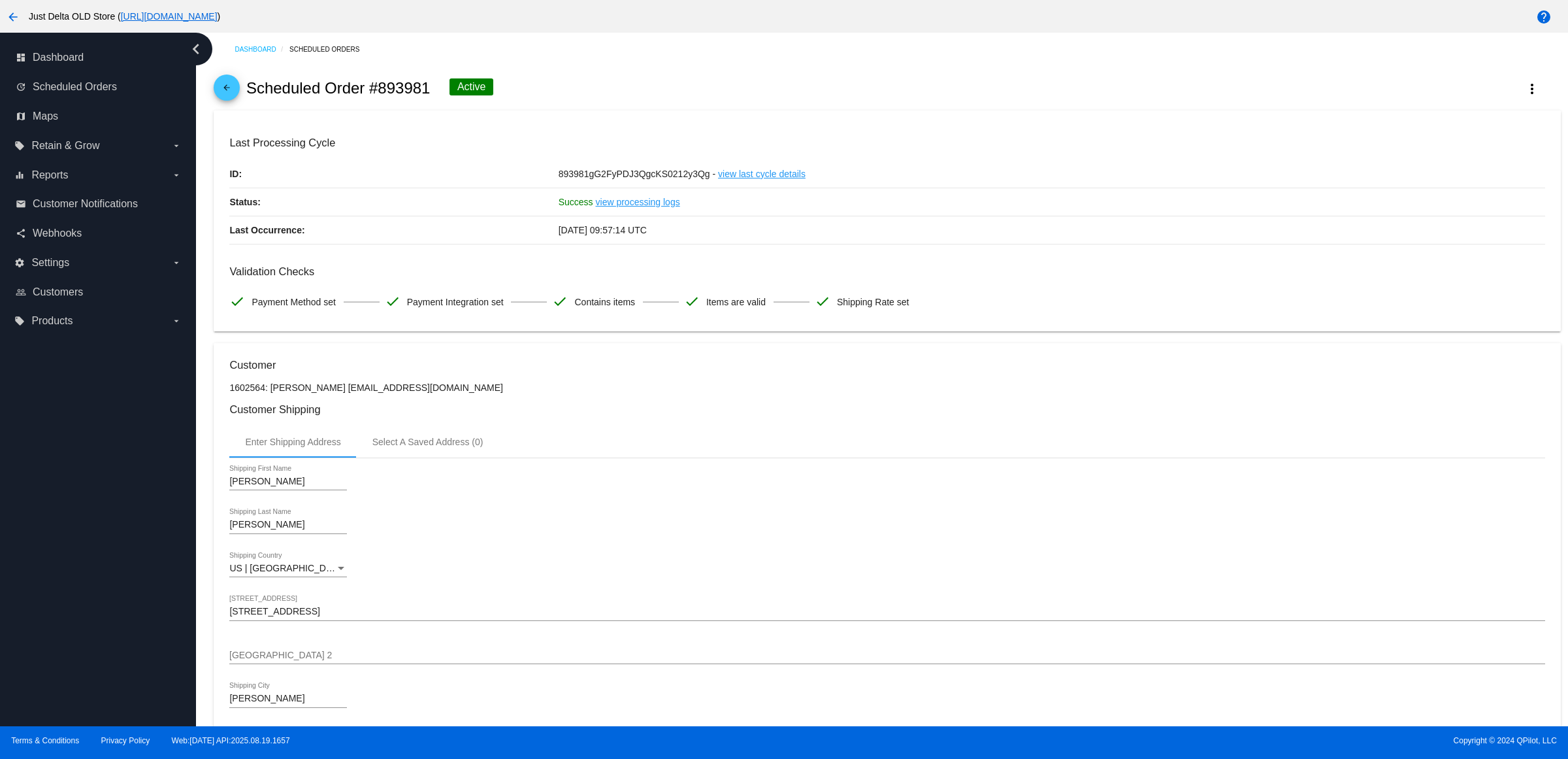
click at [233, 98] on mat-icon "arrow_back" at bounding box center [226, 90] width 16 height 16
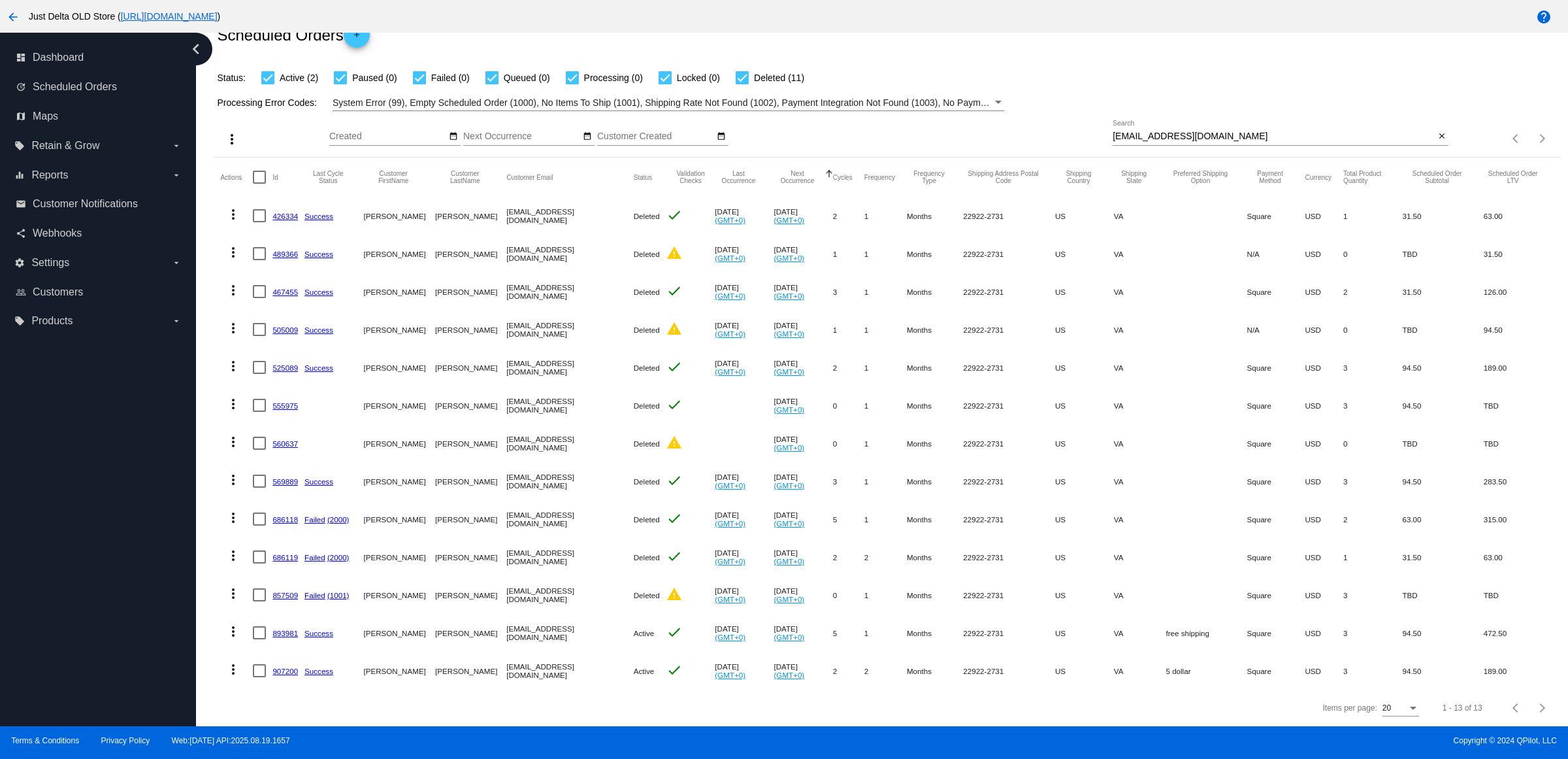
scroll to position [95, 0]
click at [240, 662] on mat-icon "more_vert" at bounding box center [233, 669] width 16 height 16
click at [312, 654] on button "delete Delete" at bounding box center [289, 648] width 130 height 31
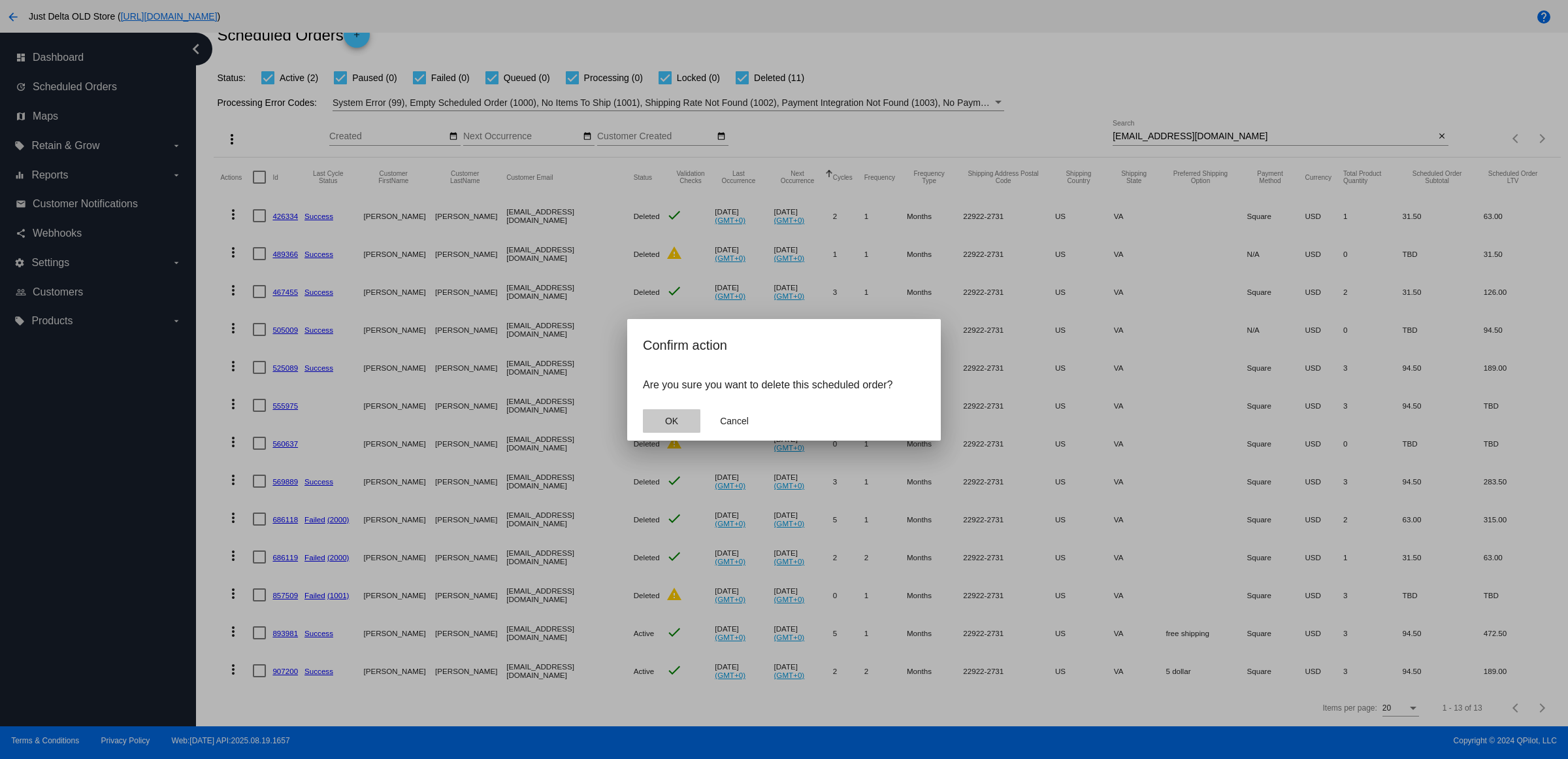
click at [686, 433] on button "OK" at bounding box center [672, 421] width 58 height 24
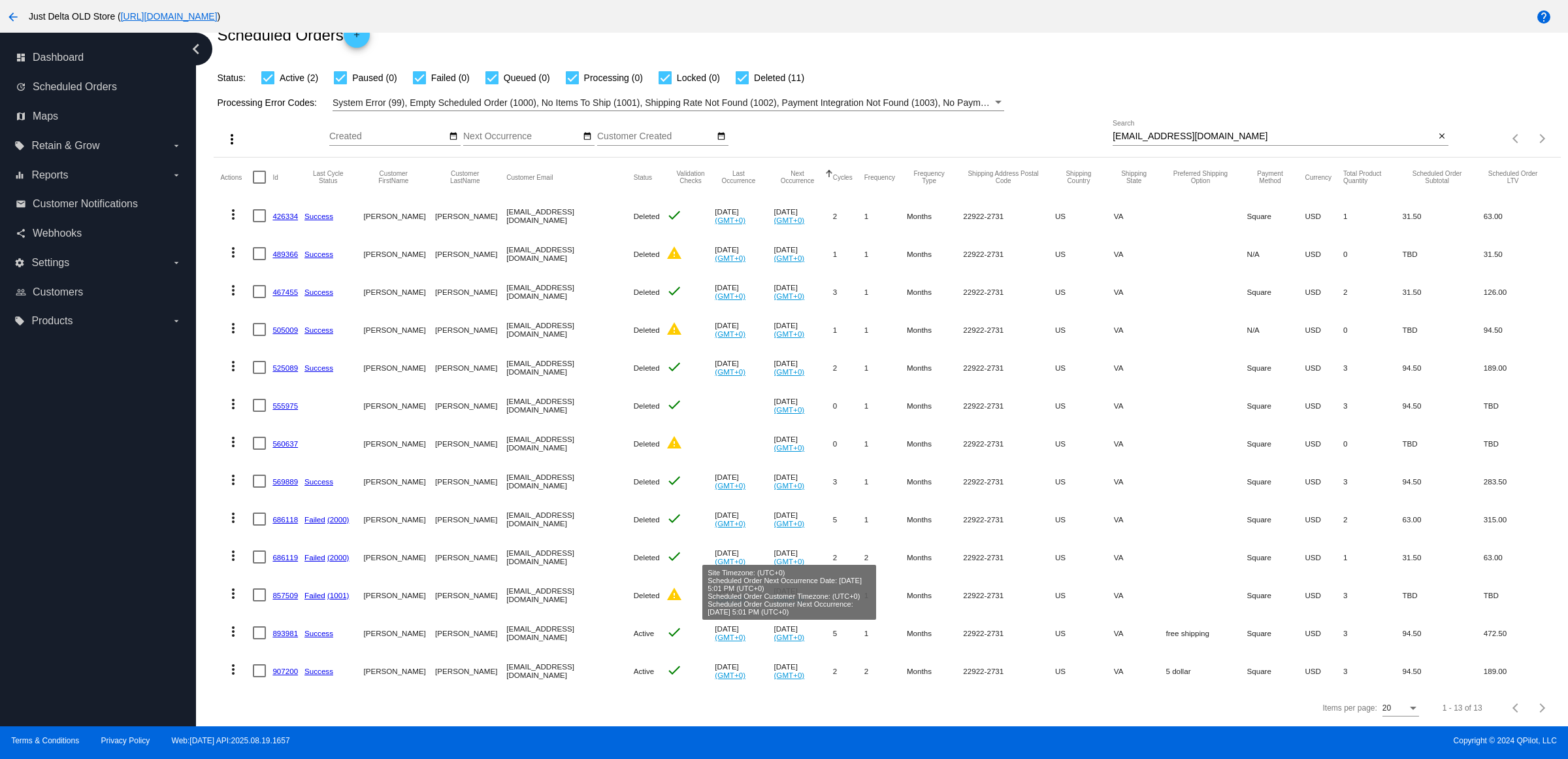
scroll to position [57, 0]
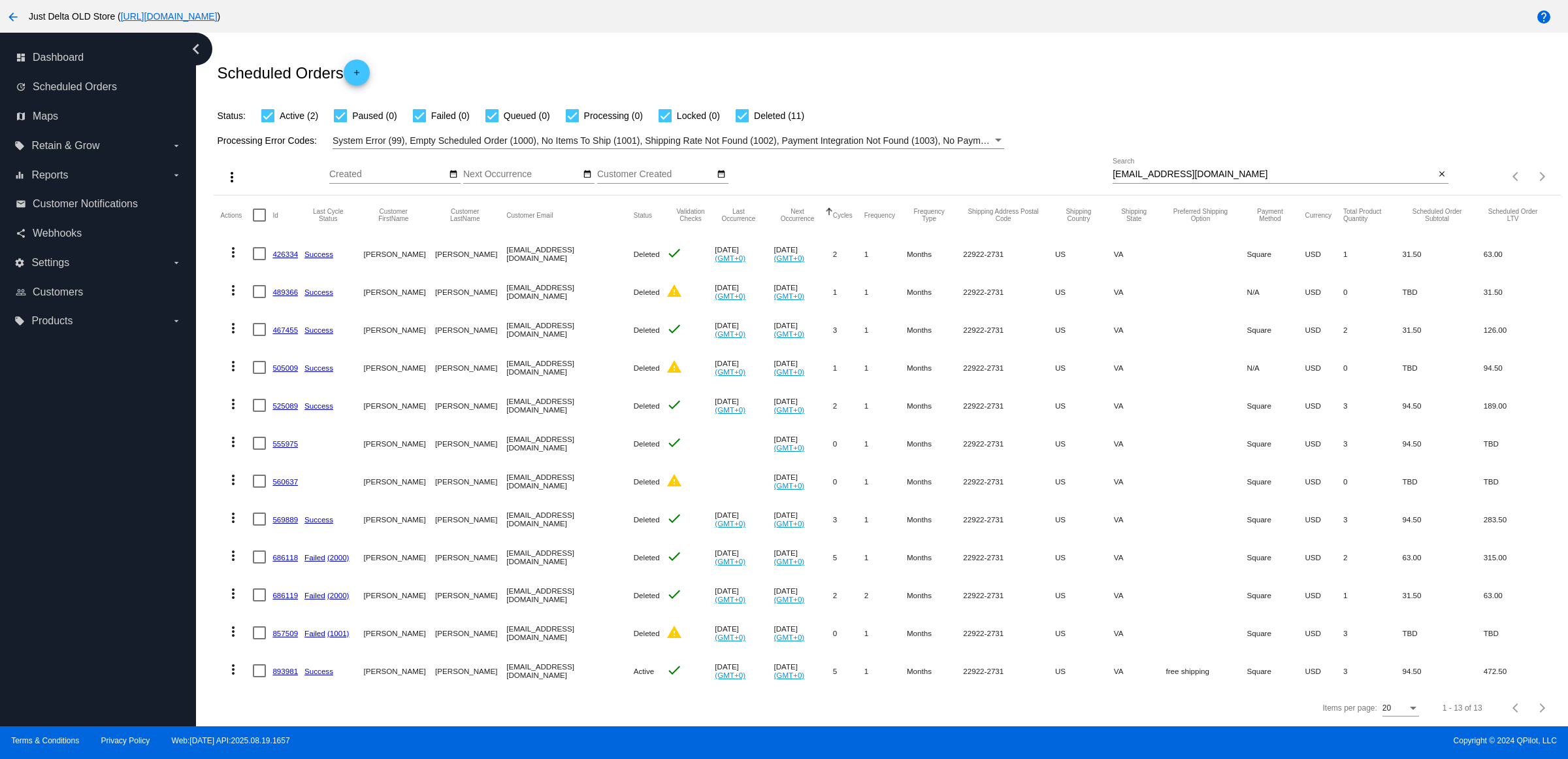
click at [282, 667] on link "893981" at bounding box center [285, 671] width 26 height 9
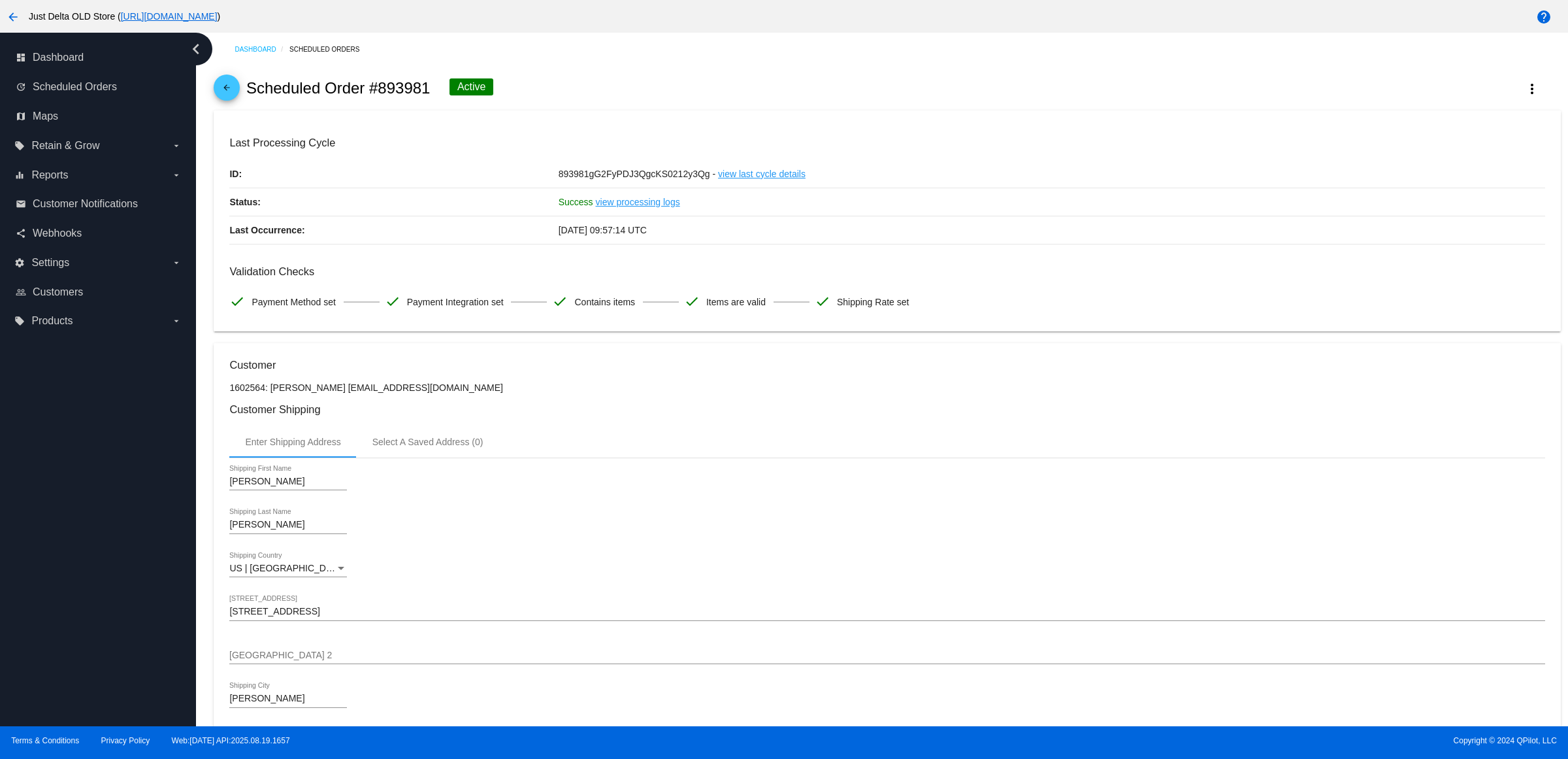
click at [230, 96] on mat-icon "arrow_back" at bounding box center [226, 90] width 16 height 16
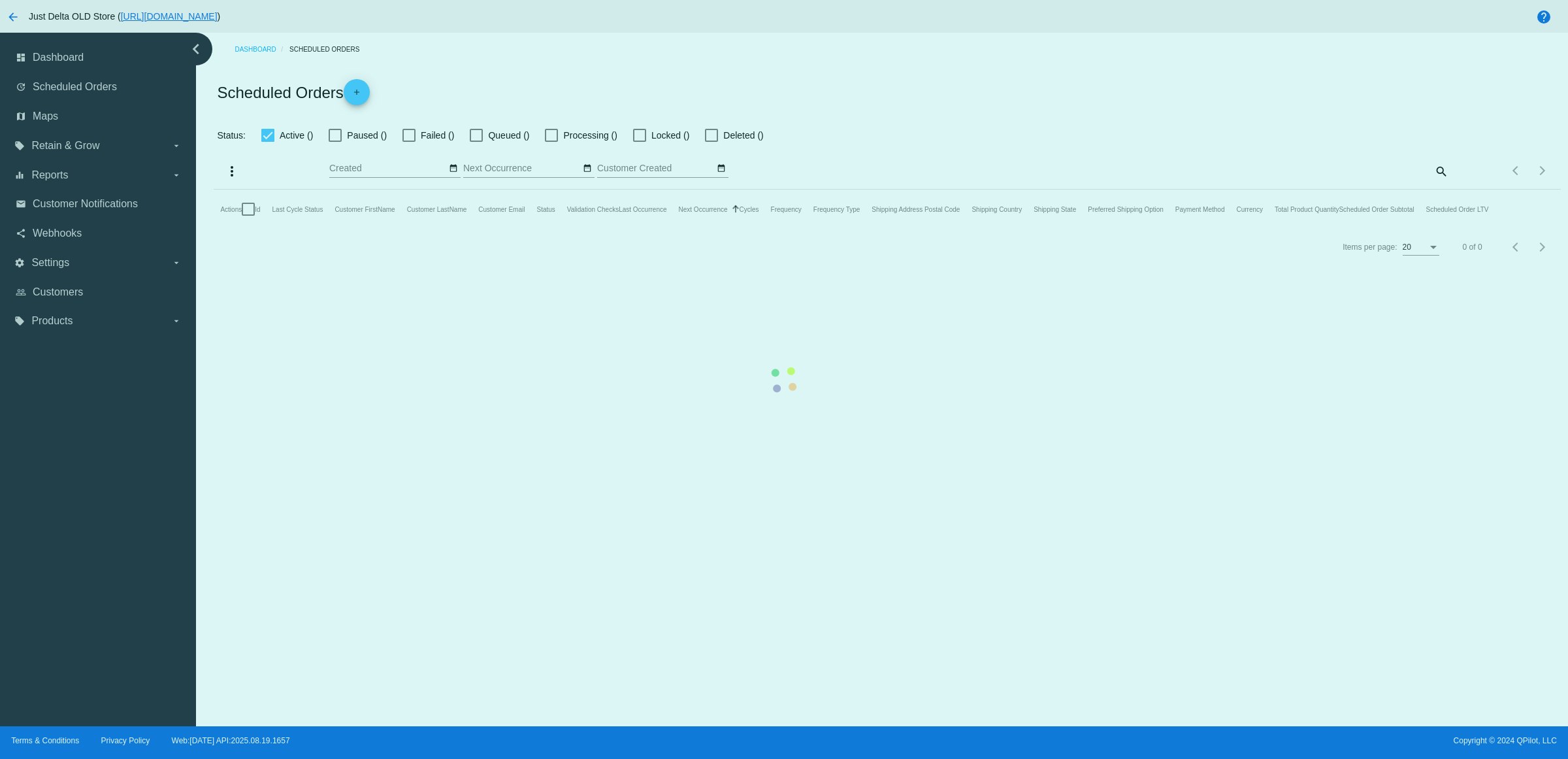
checkbox input "true"
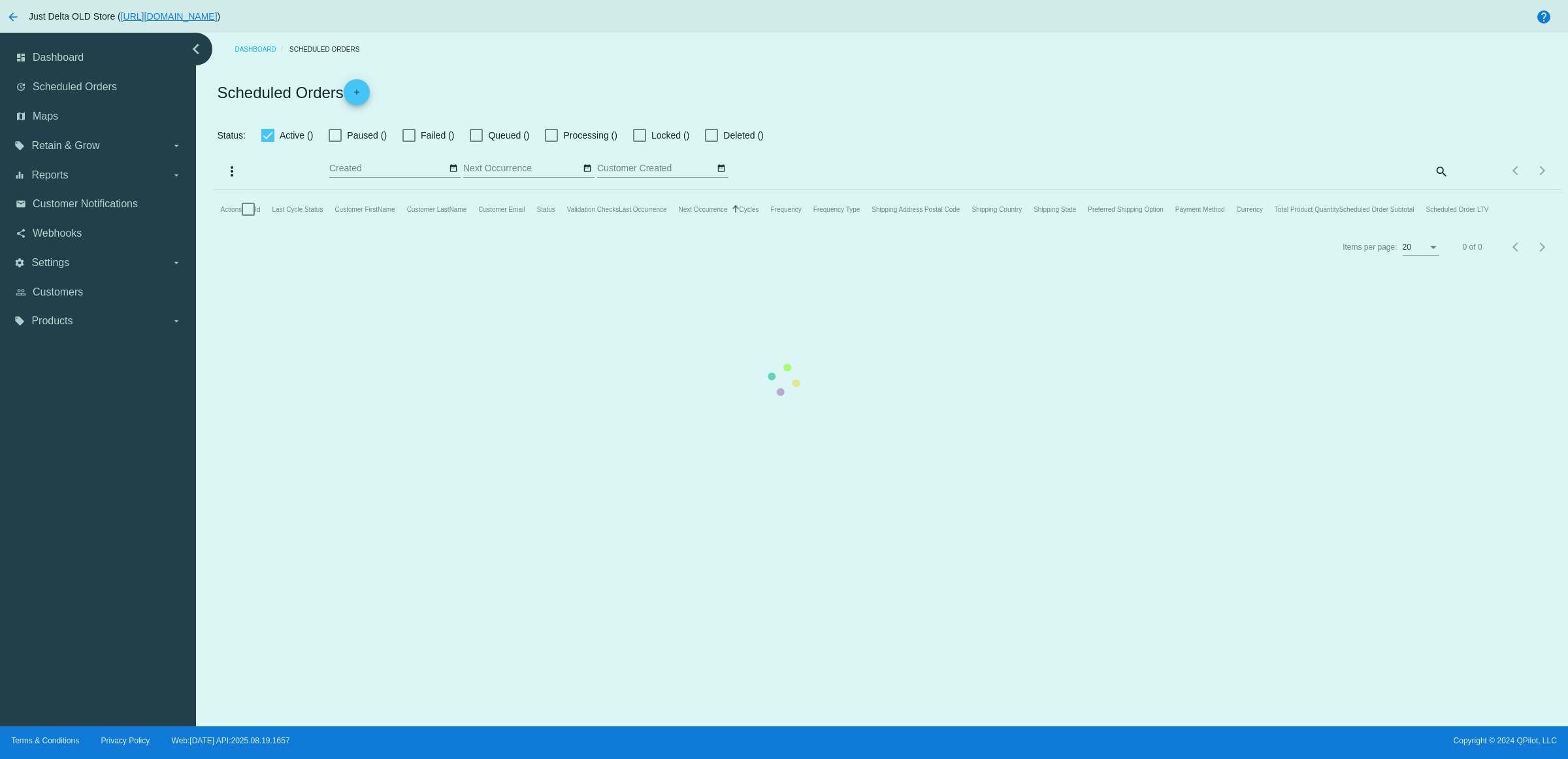
checkbox input "true"
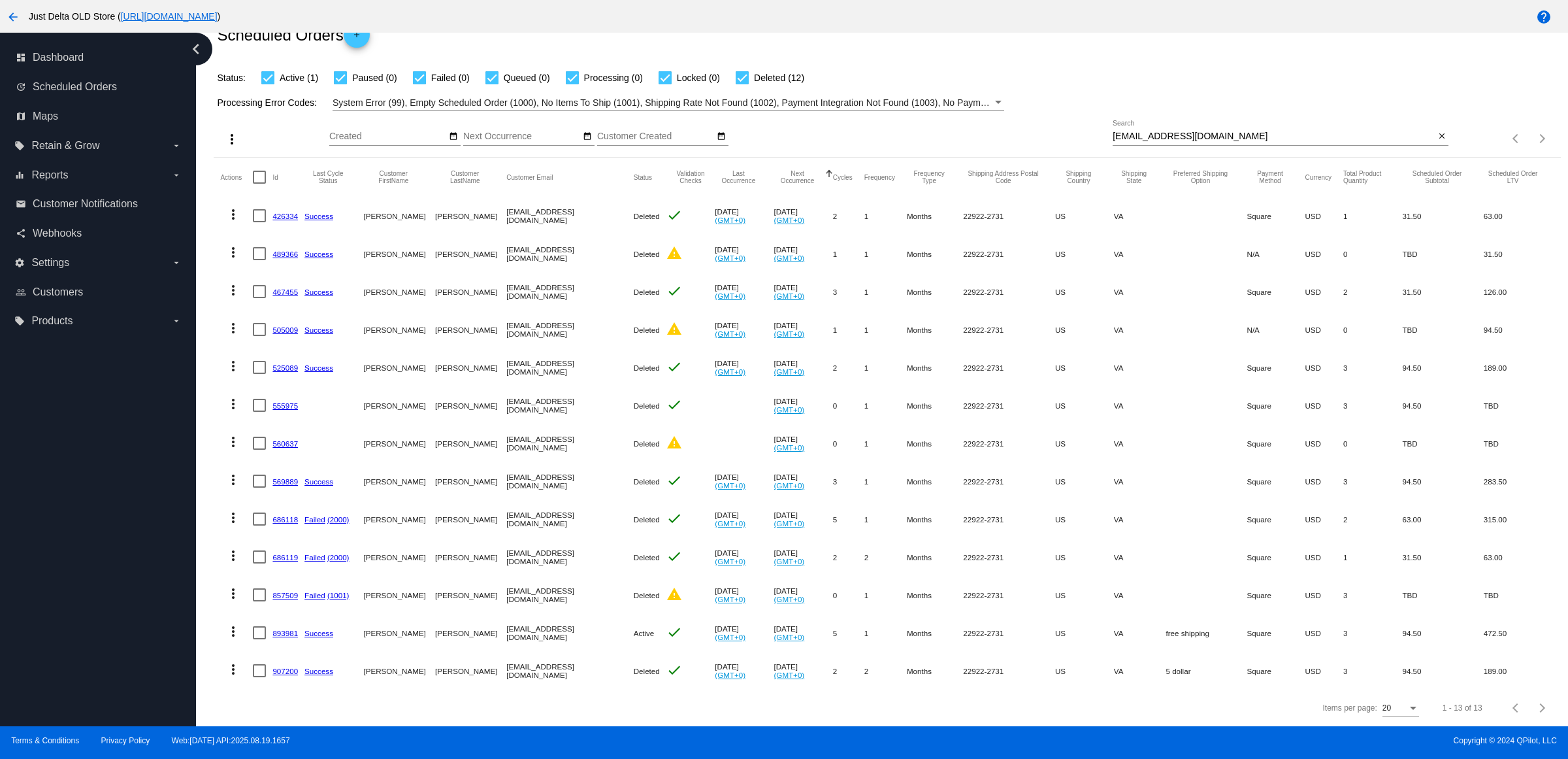
scroll to position [95, 0]
